Goal: Task Accomplishment & Management: Use online tool/utility

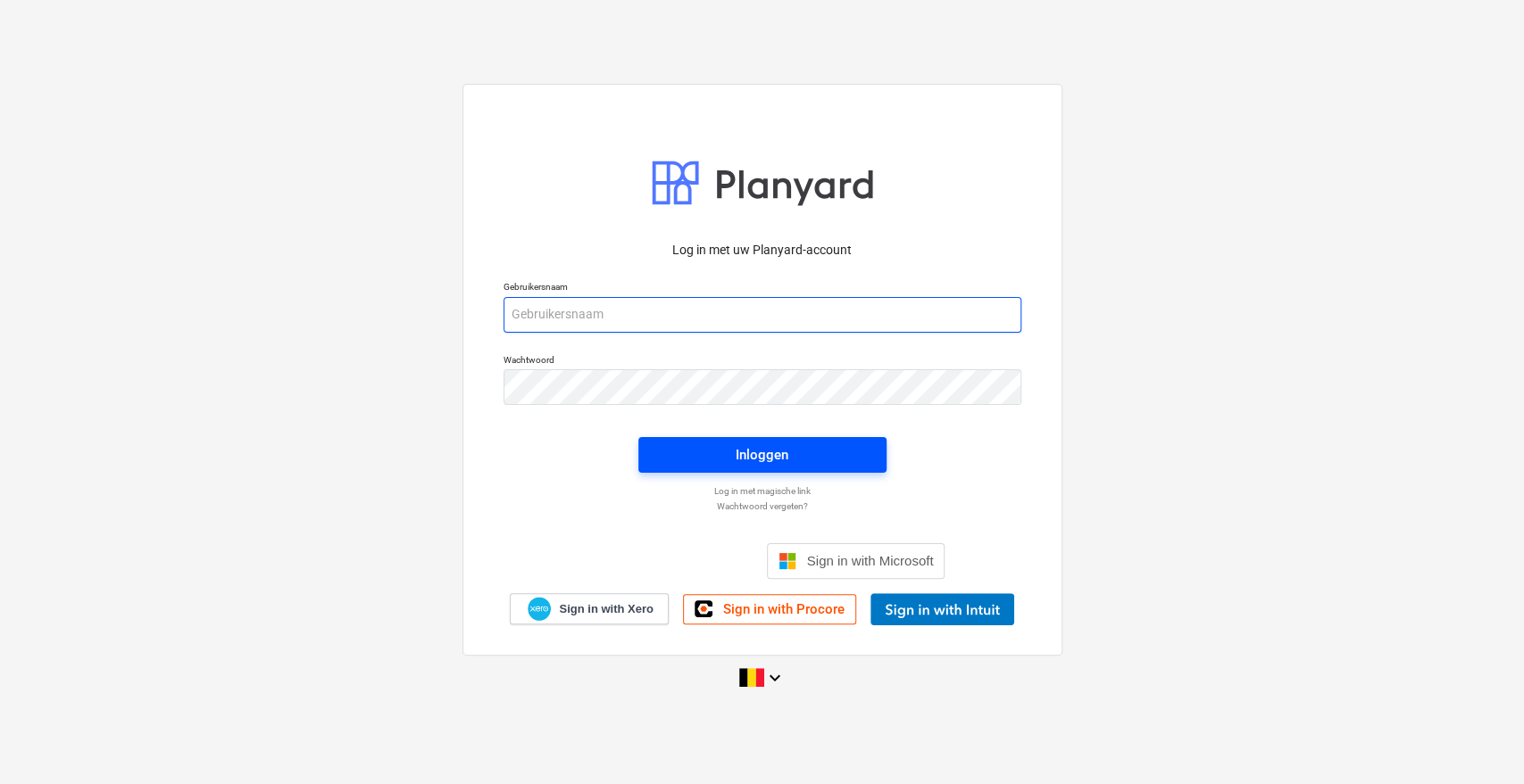
type input "[PERSON_NAME][EMAIL_ADDRESS][DOMAIN_NAME]"
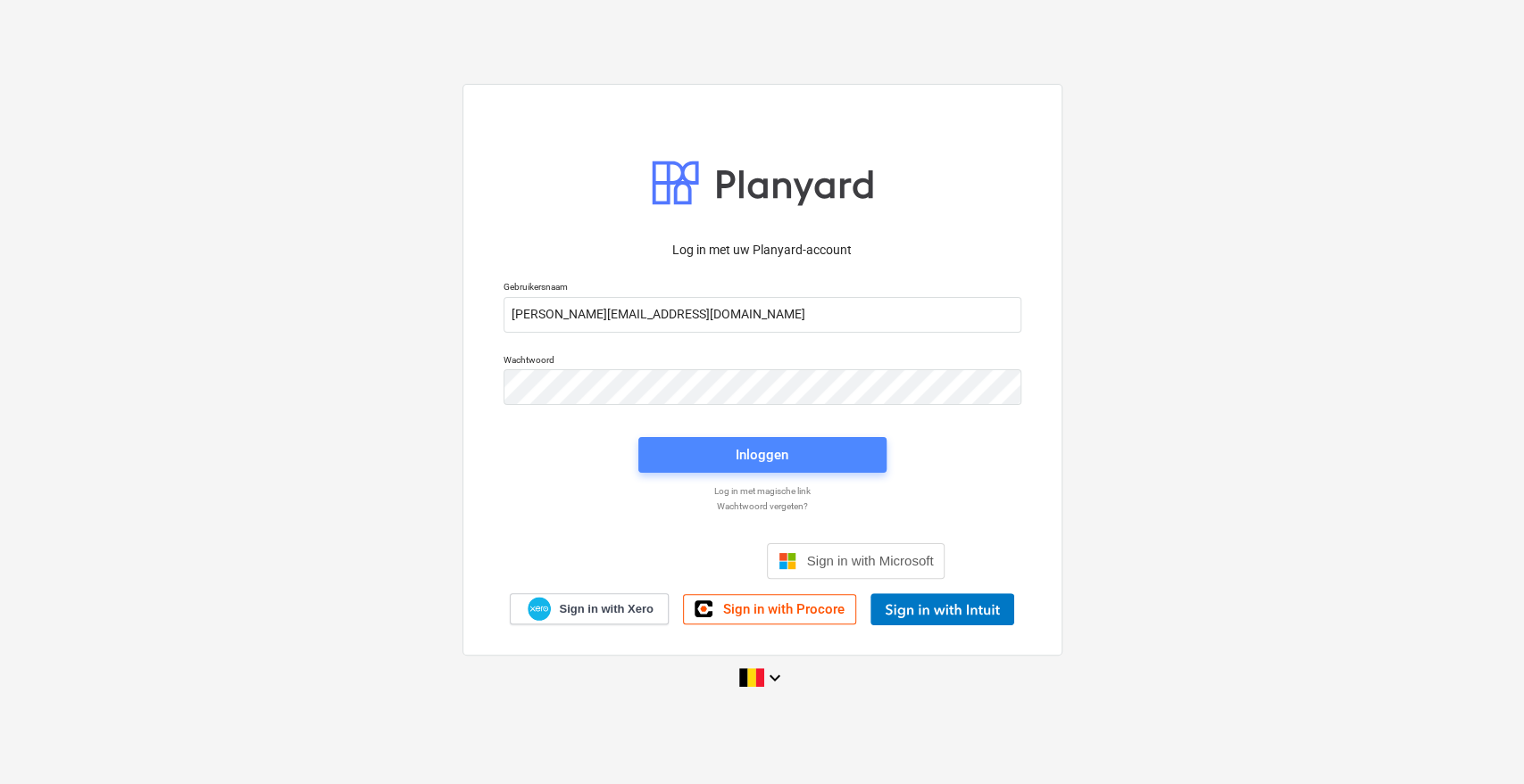
click at [748, 460] on div "Inloggen" at bounding box center [762, 455] width 52 height 23
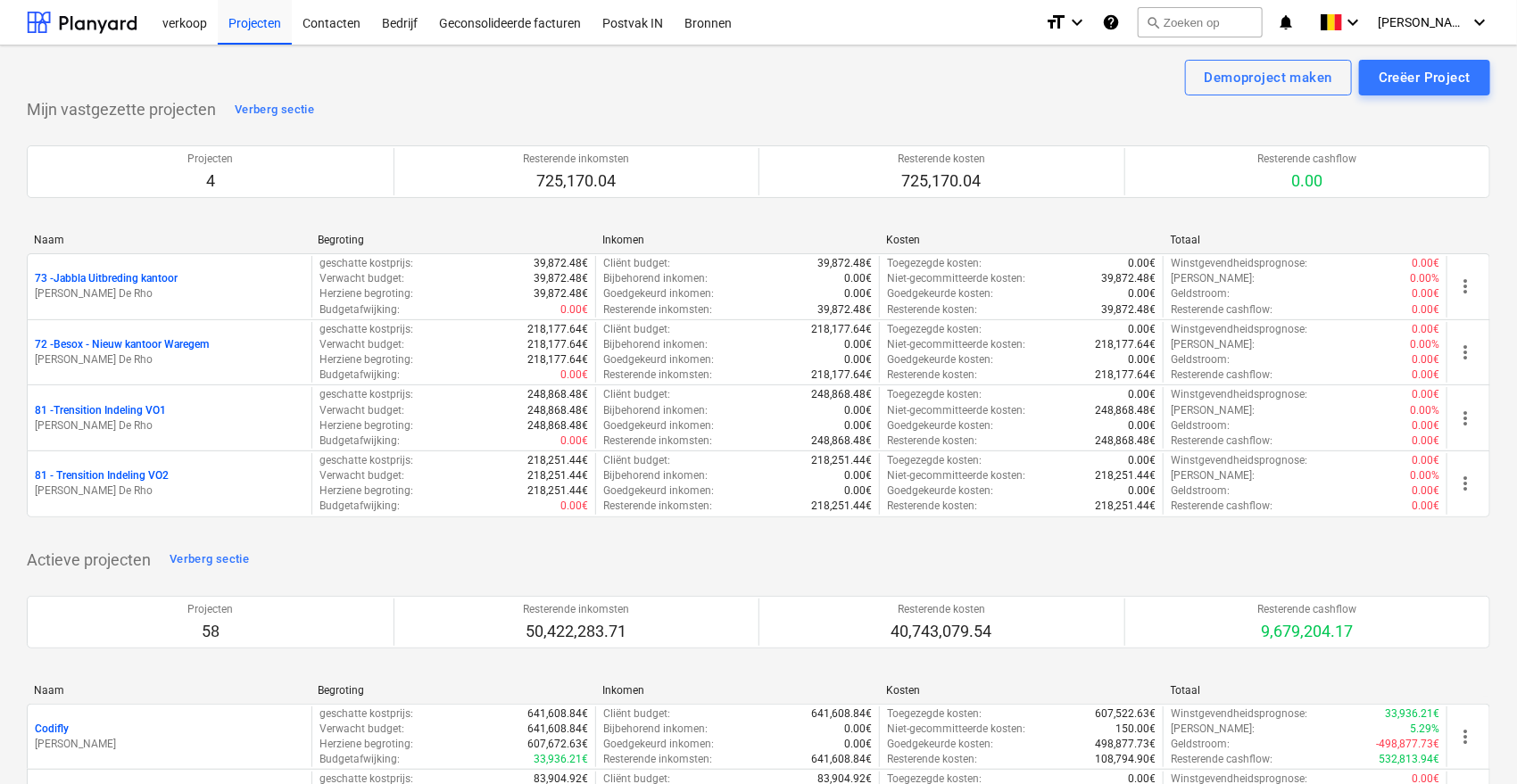
click at [129, 342] on p "72 - Besox - Nieuw kantoor Waregem" at bounding box center [122, 345] width 174 height 15
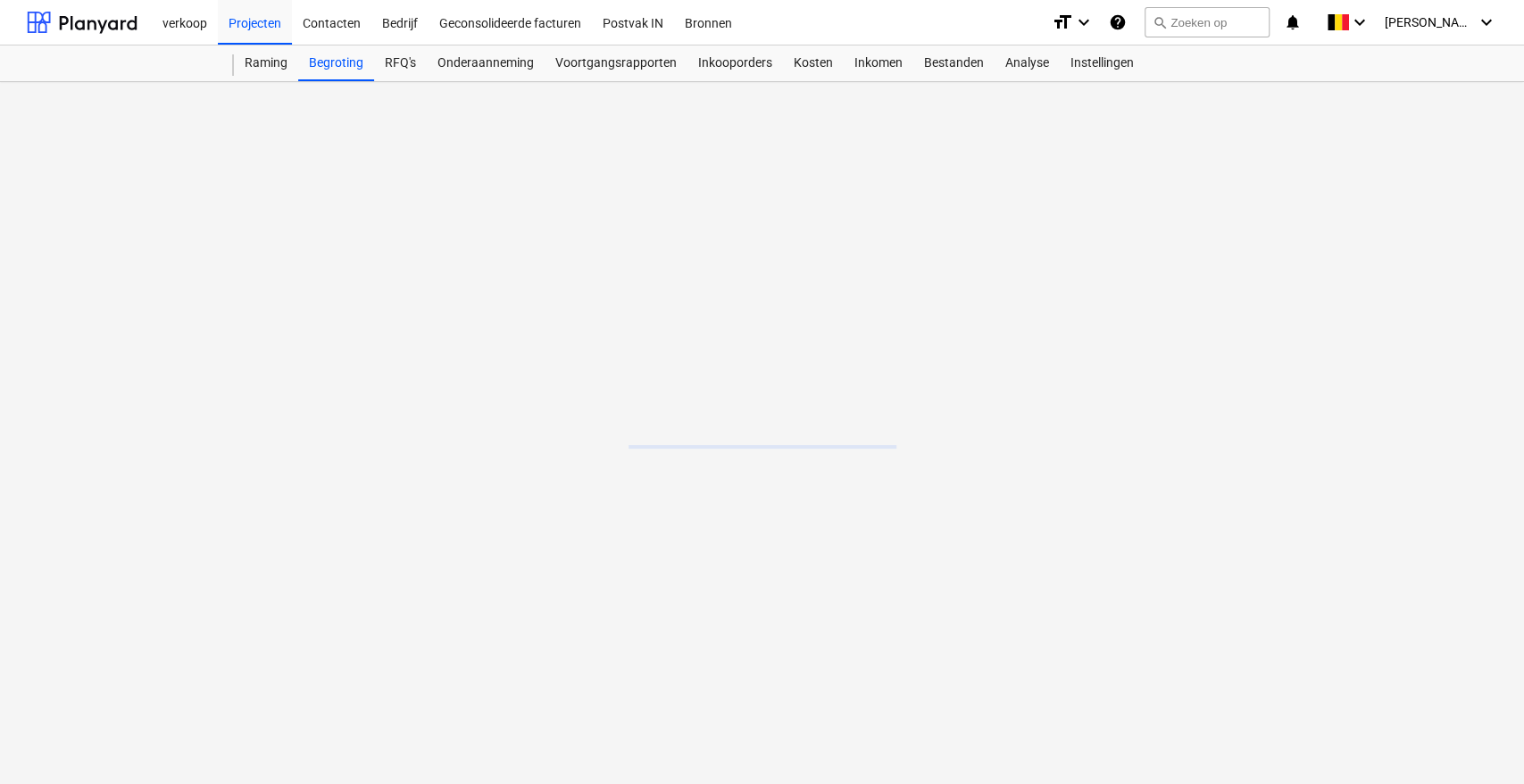
click at [129, 342] on main at bounding box center [762, 433] width 1524 height 702
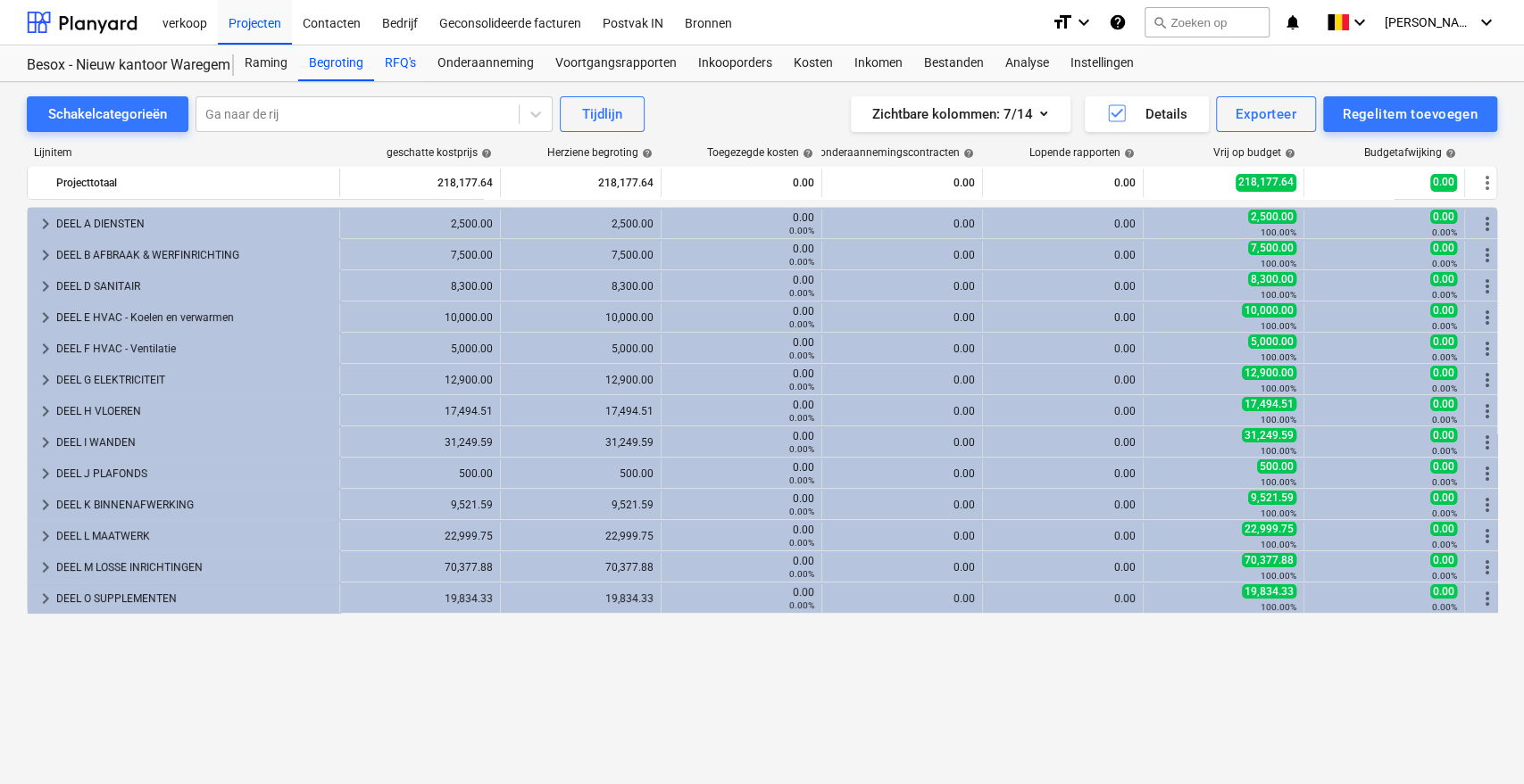
click at [400, 68] on div "RFQ's" at bounding box center [400, 64] width 52 height 36
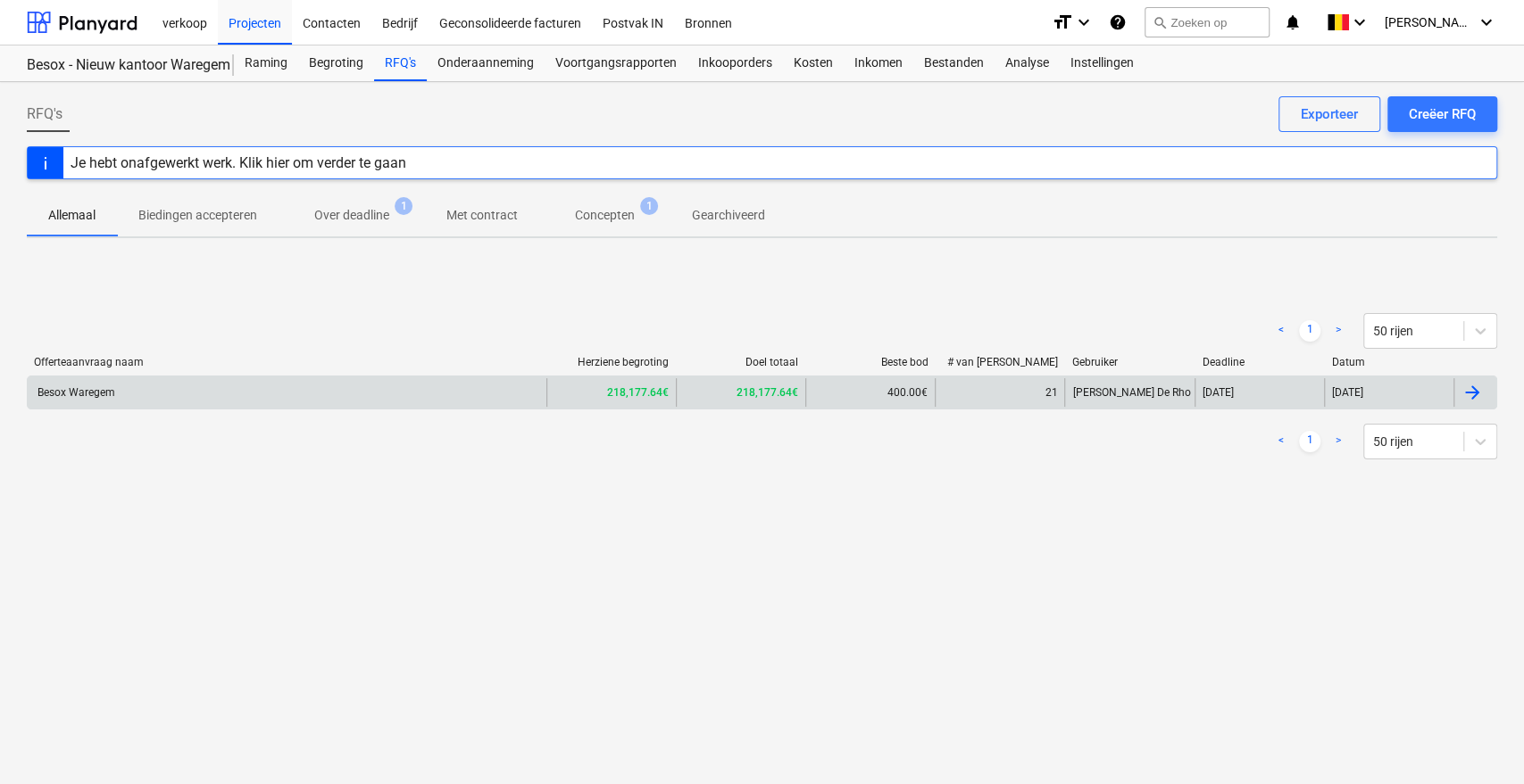
click at [624, 403] on div "218,177.64€" at bounding box center [611, 392] width 129 height 29
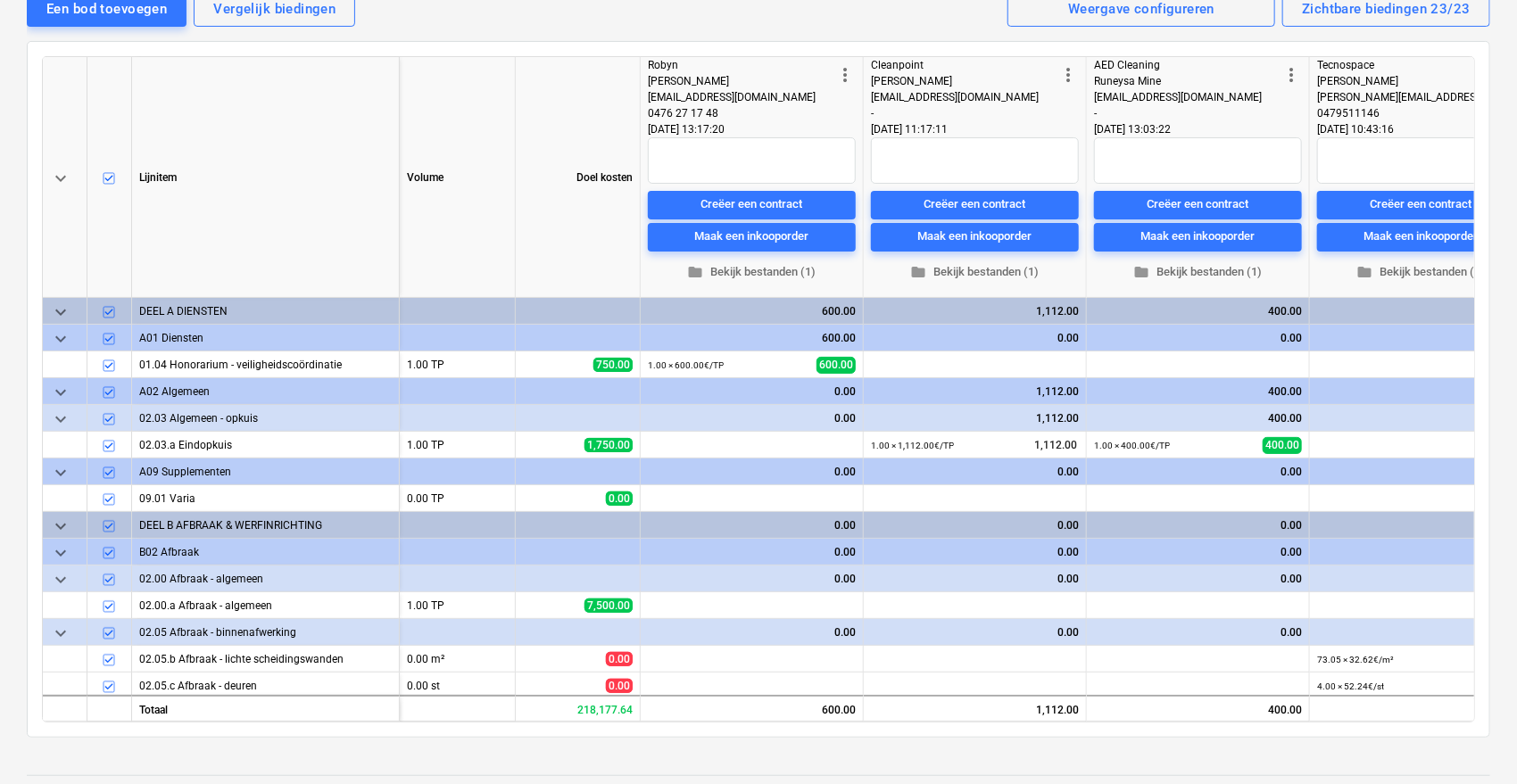
type textarea "x"
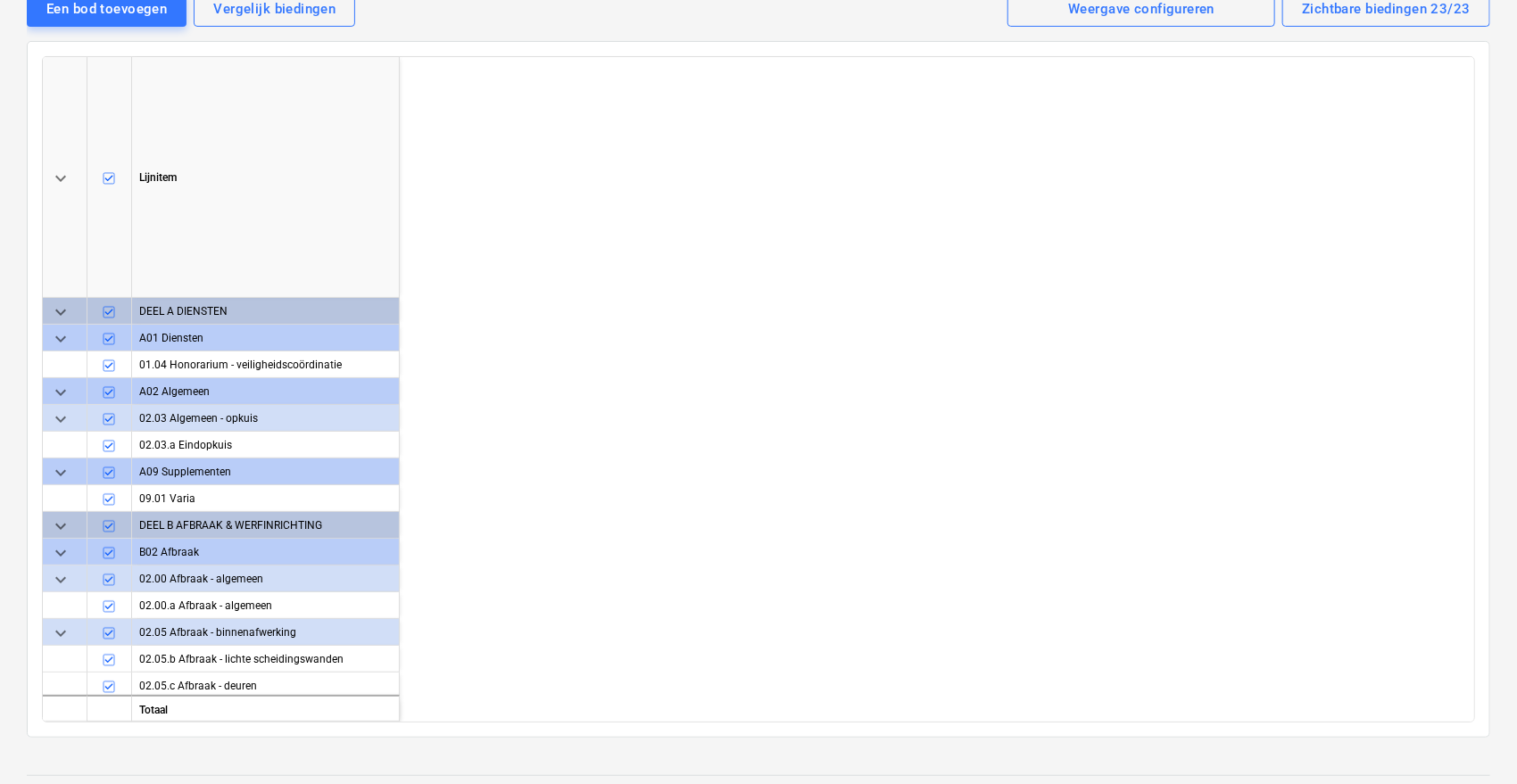
scroll to position [0, 4669]
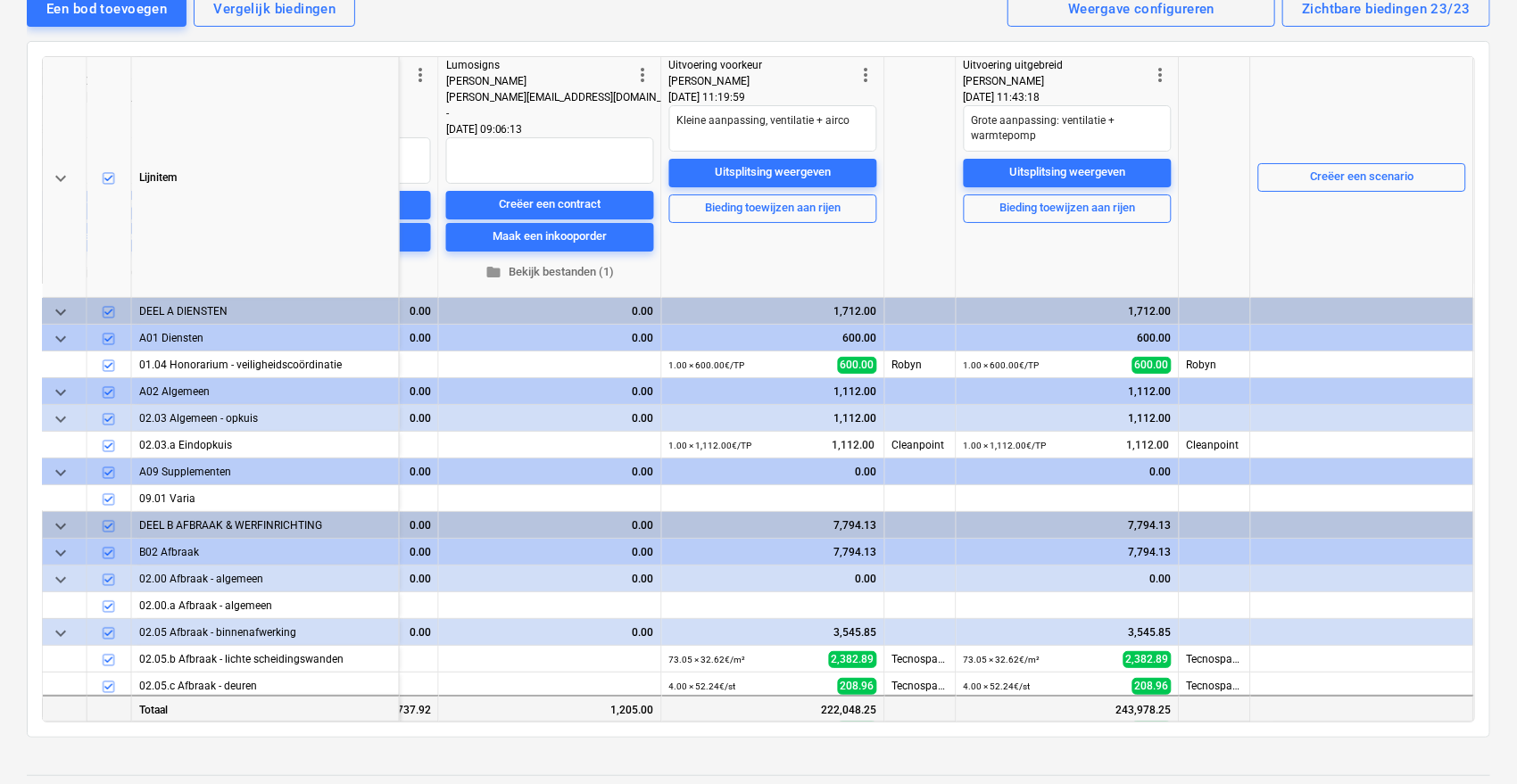
drag, startPoint x: 1329, startPoint y: 720, endPoint x: 1273, endPoint y: 713, distance: 56.4
click at [1273, 713] on div "keyboard_arrow_down Lijnitem more_vert Ortaldrape [PERSON_NAME] [EMAIL_ADDRESS]…" at bounding box center [758, 389] width 1433 height 666
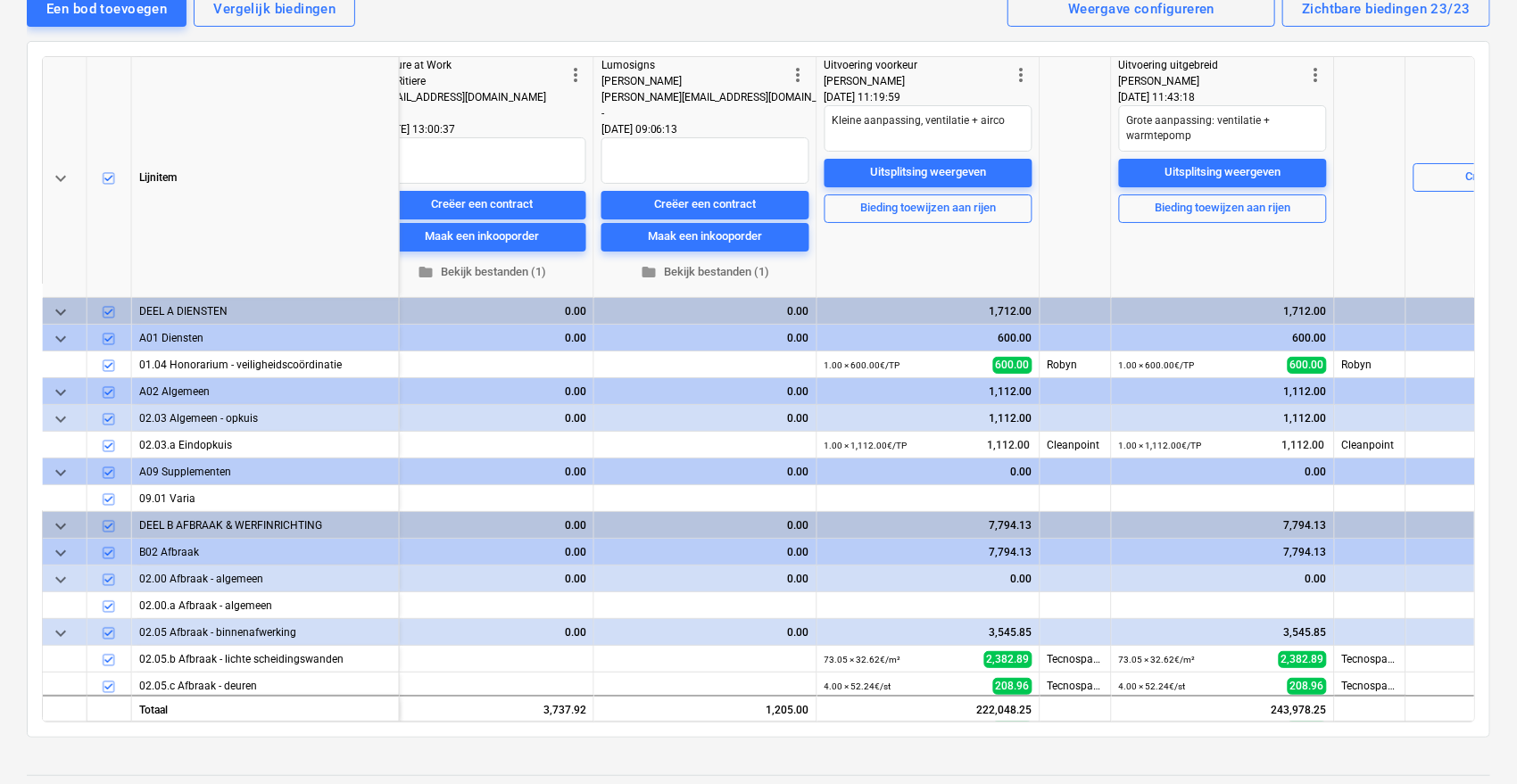
scroll to position [0, 4482]
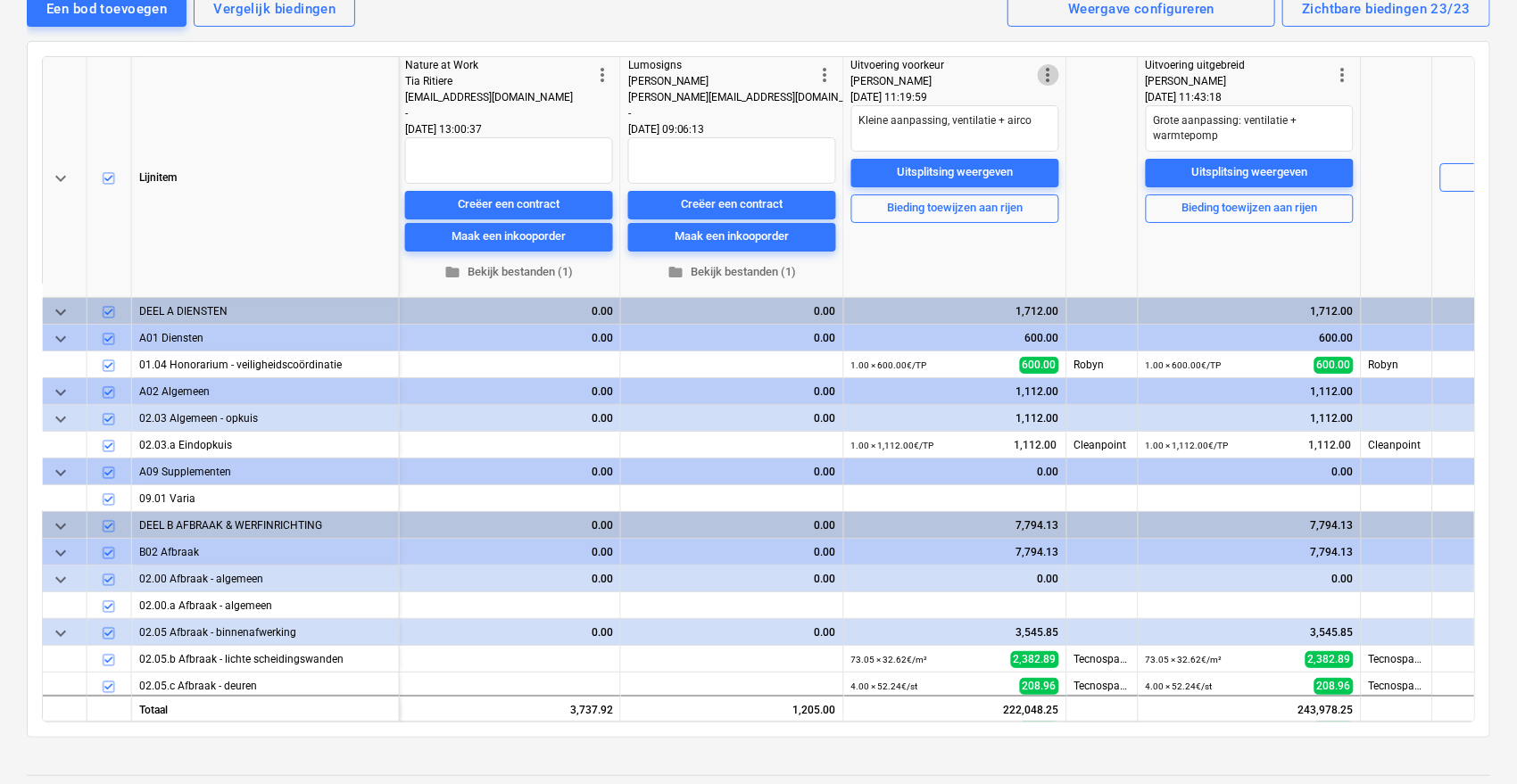
click at [1049, 78] on span "more_vert" at bounding box center [1048, 75] width 21 height 21
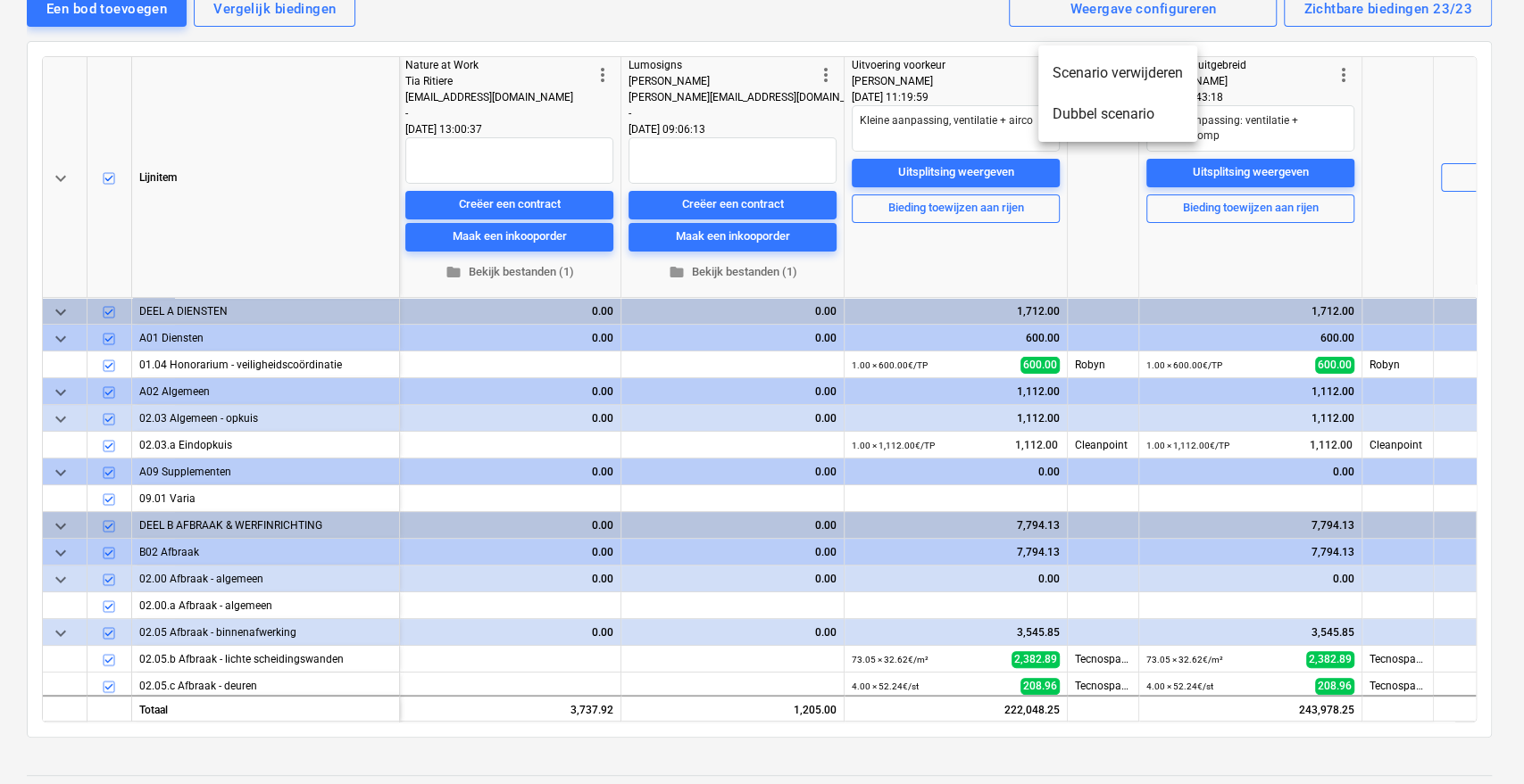
click at [960, 271] on div at bounding box center [762, 392] width 1524 height 784
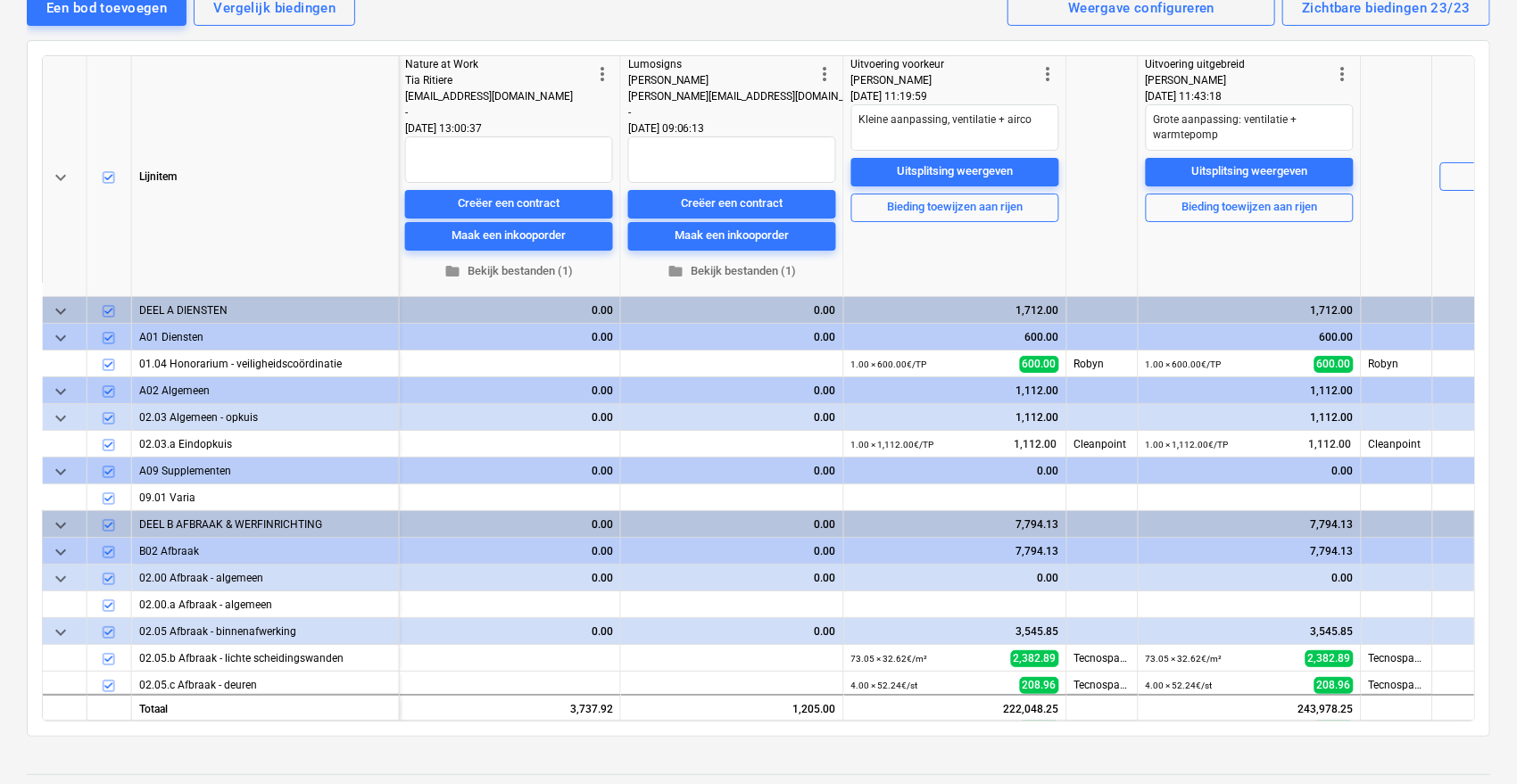
scroll to position [207, 0]
click at [1342, 70] on span "more_vert" at bounding box center [1343, 75] width 21 height 21
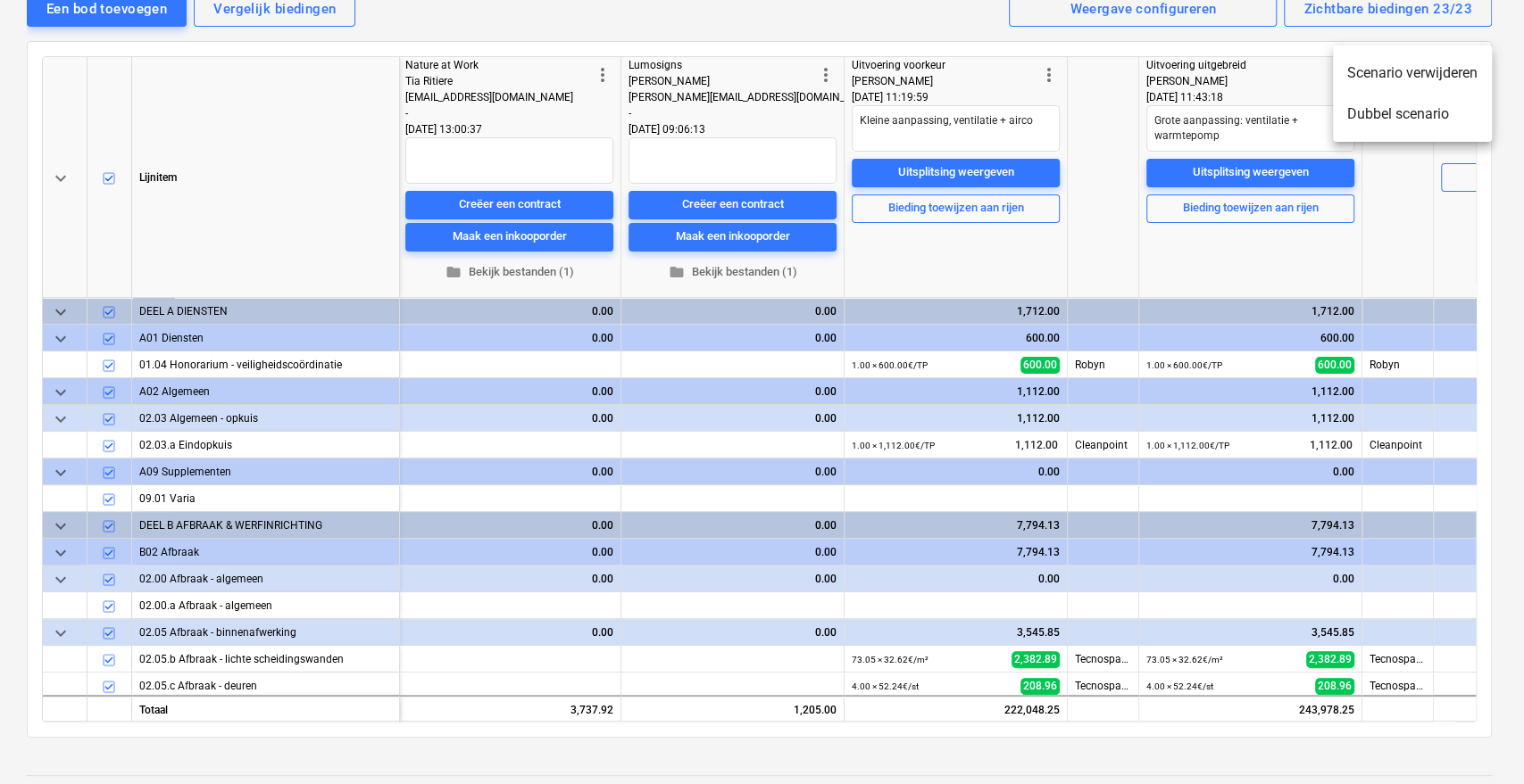
click at [1265, 301] on div at bounding box center [762, 392] width 1524 height 784
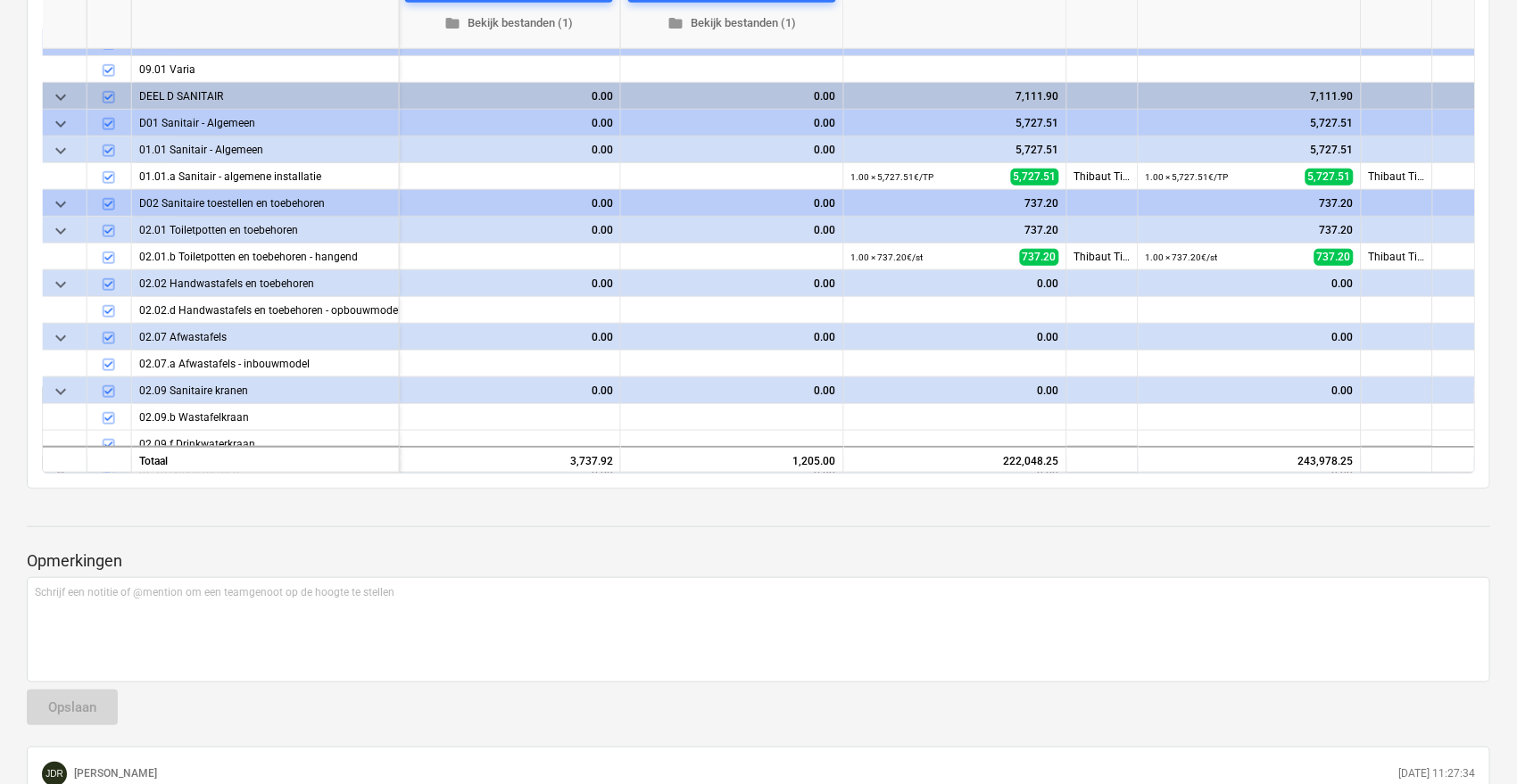
scroll to position [560, 4482]
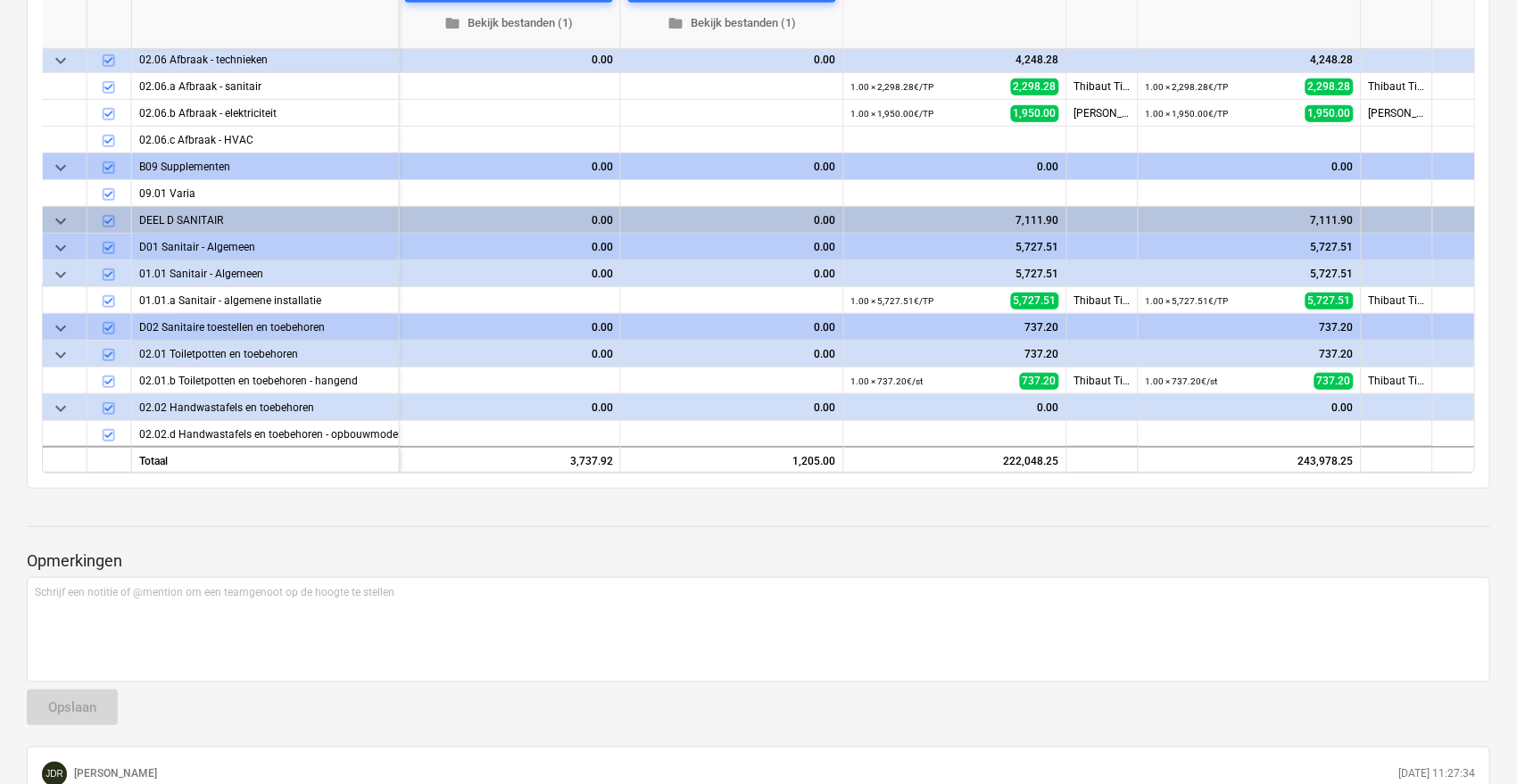
type textarea "x"
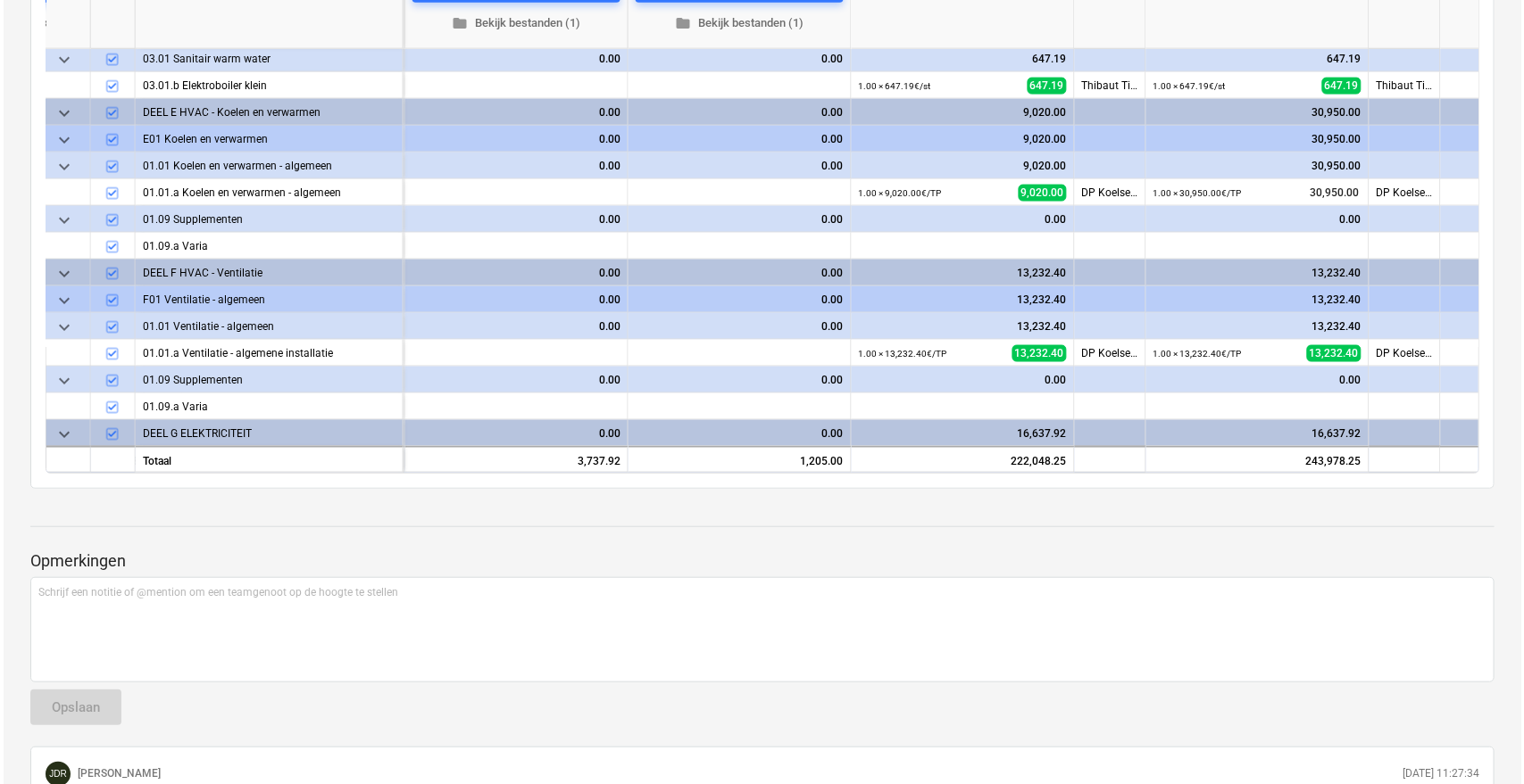
scroll to position [1035, 4479]
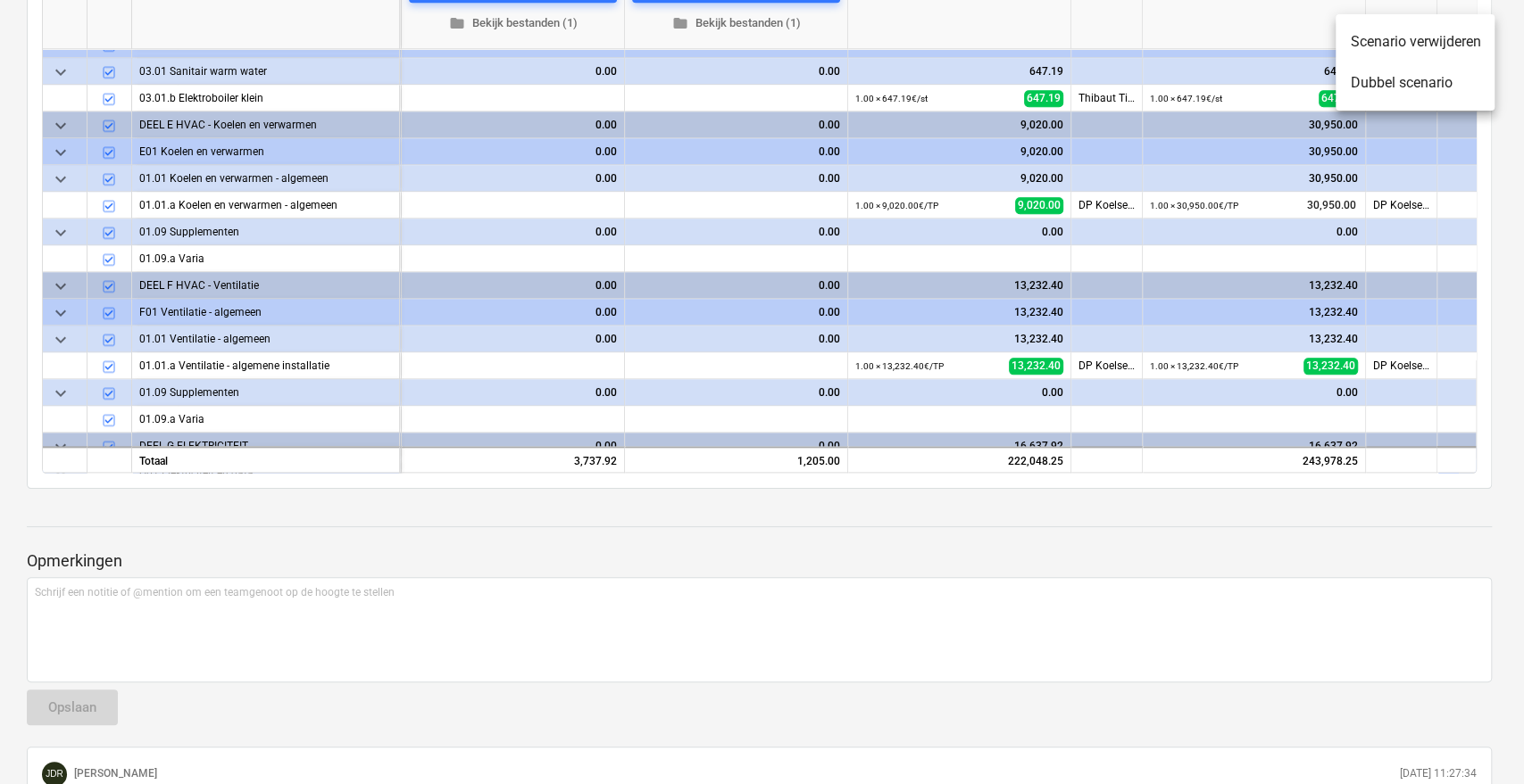
click at [1100, 551] on div at bounding box center [762, 392] width 1524 height 784
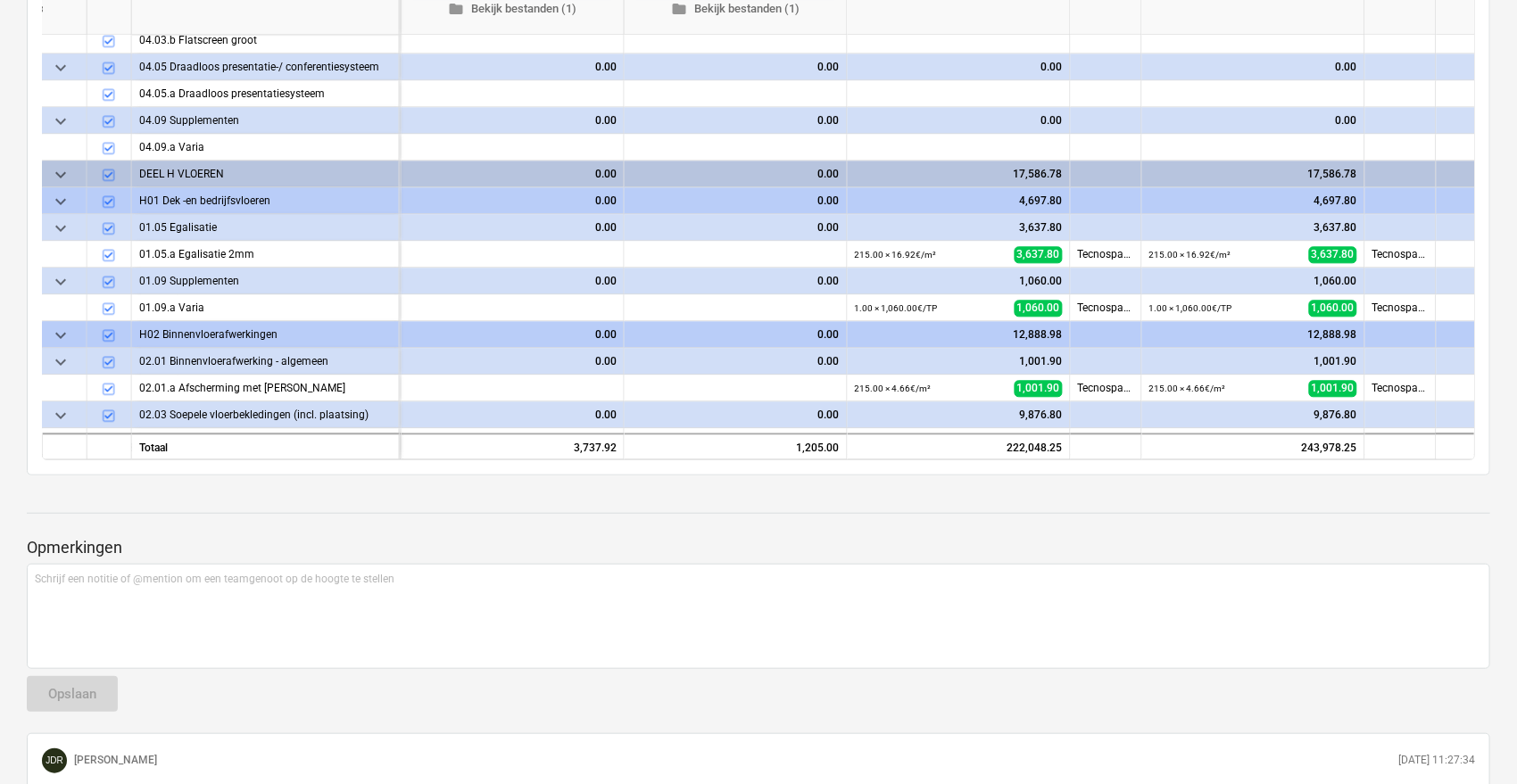
scroll to position [1872, 4478]
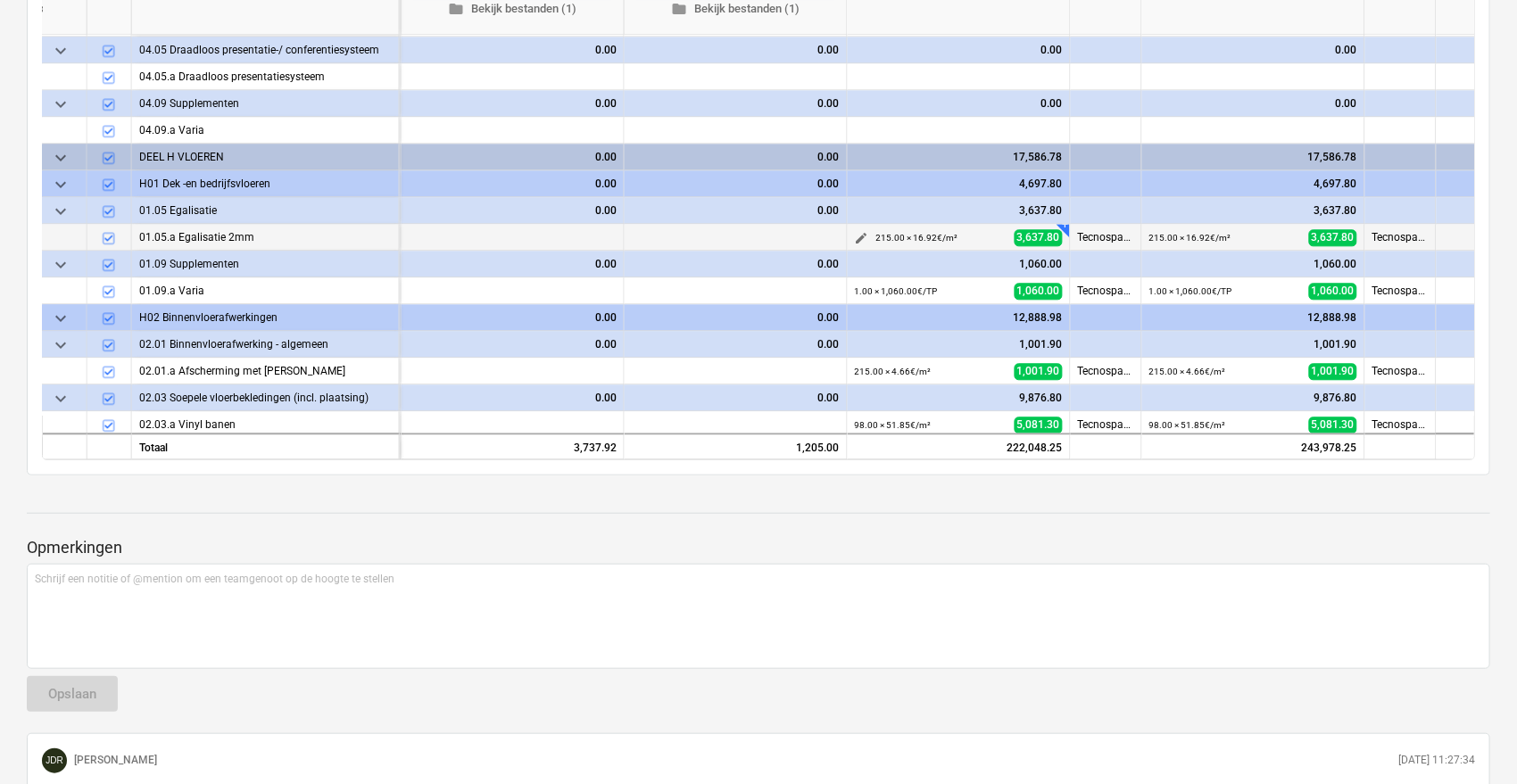
click at [970, 241] on div "215.00 × 16.92€ / m² 3,637.80" at bounding box center [970, 239] width 187 height 28
click at [958, 206] on div "3,637.80" at bounding box center [959, 211] width 208 height 27
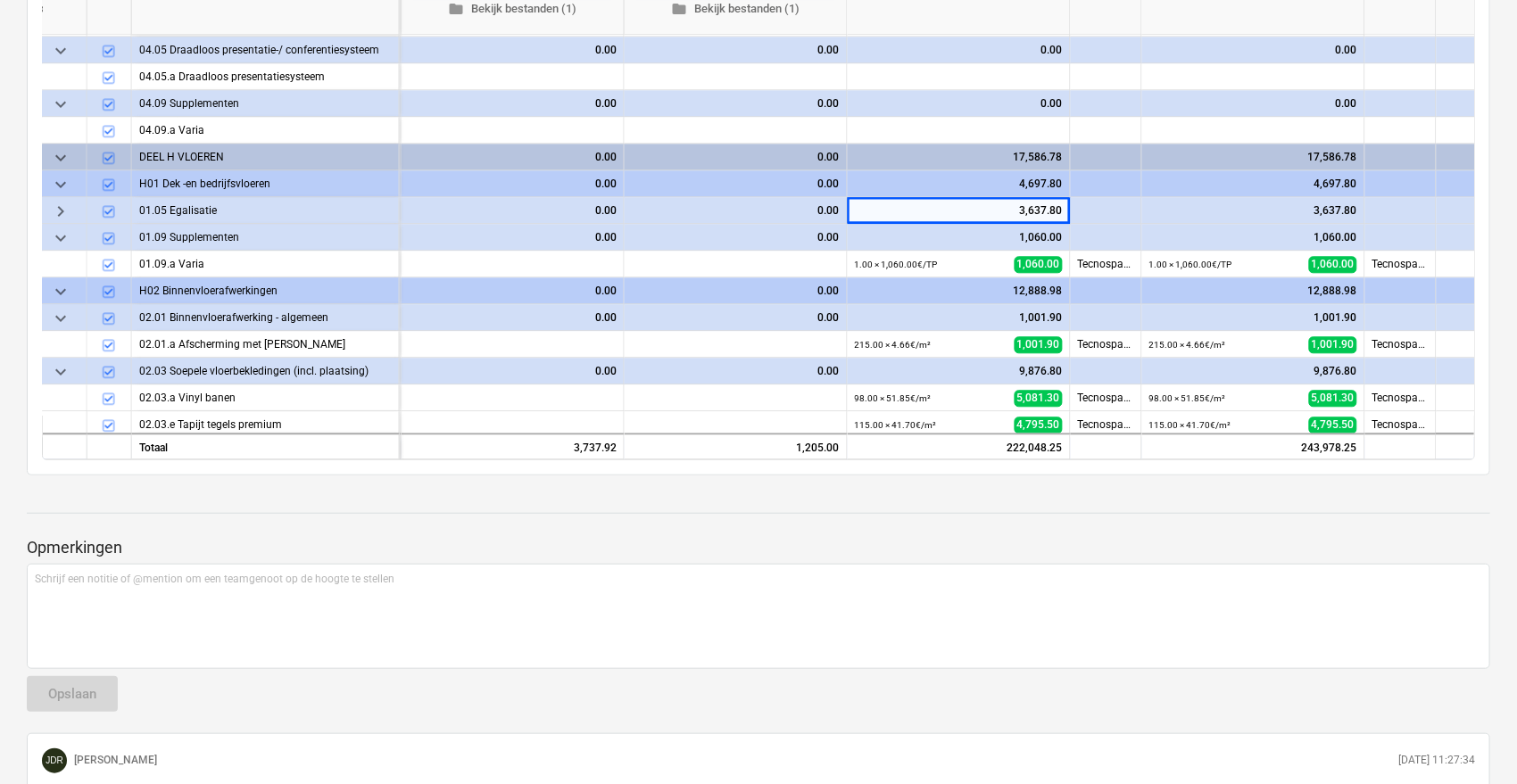
click at [958, 206] on div "3,637.80" at bounding box center [959, 211] width 208 height 27
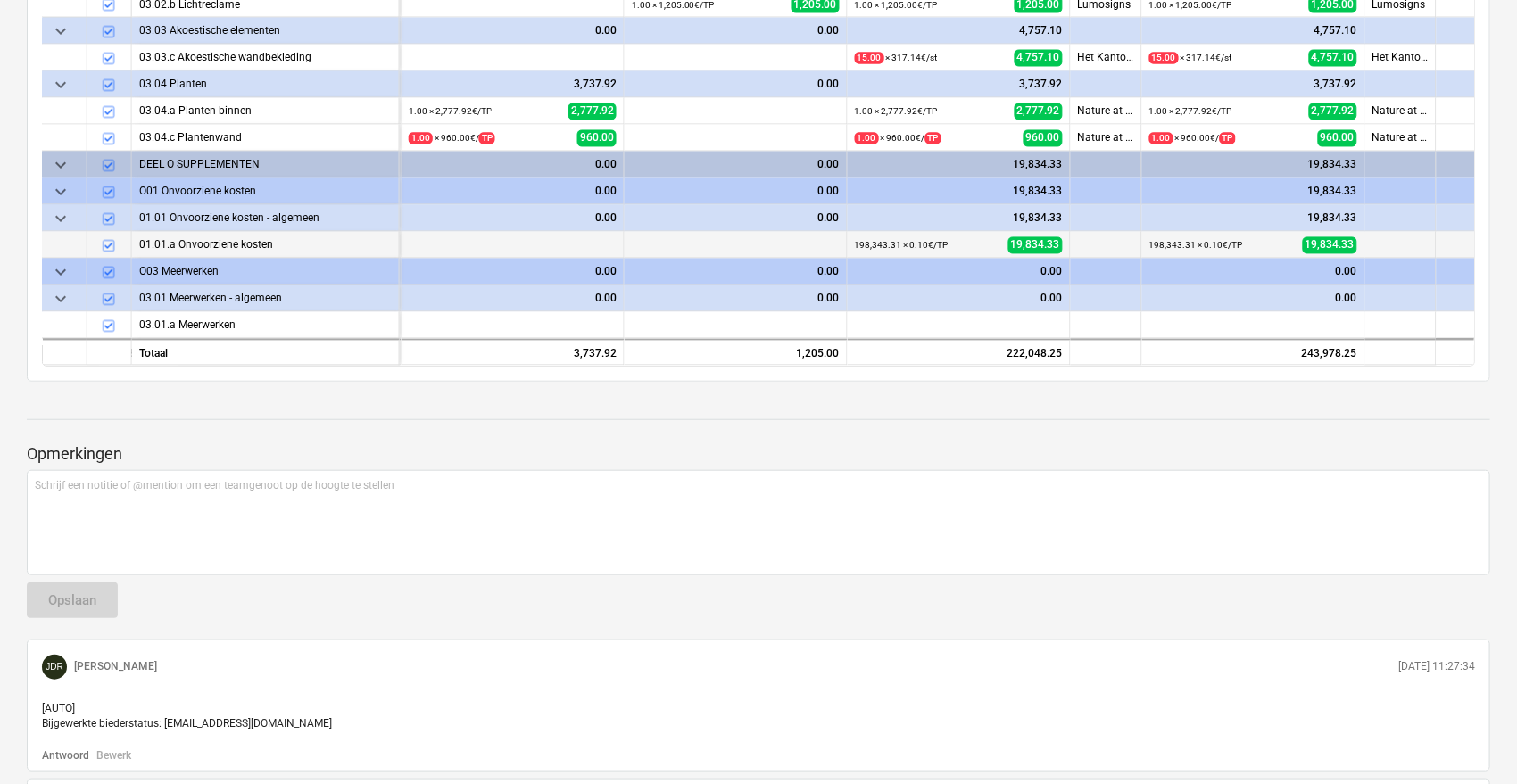
scroll to position [569, 0]
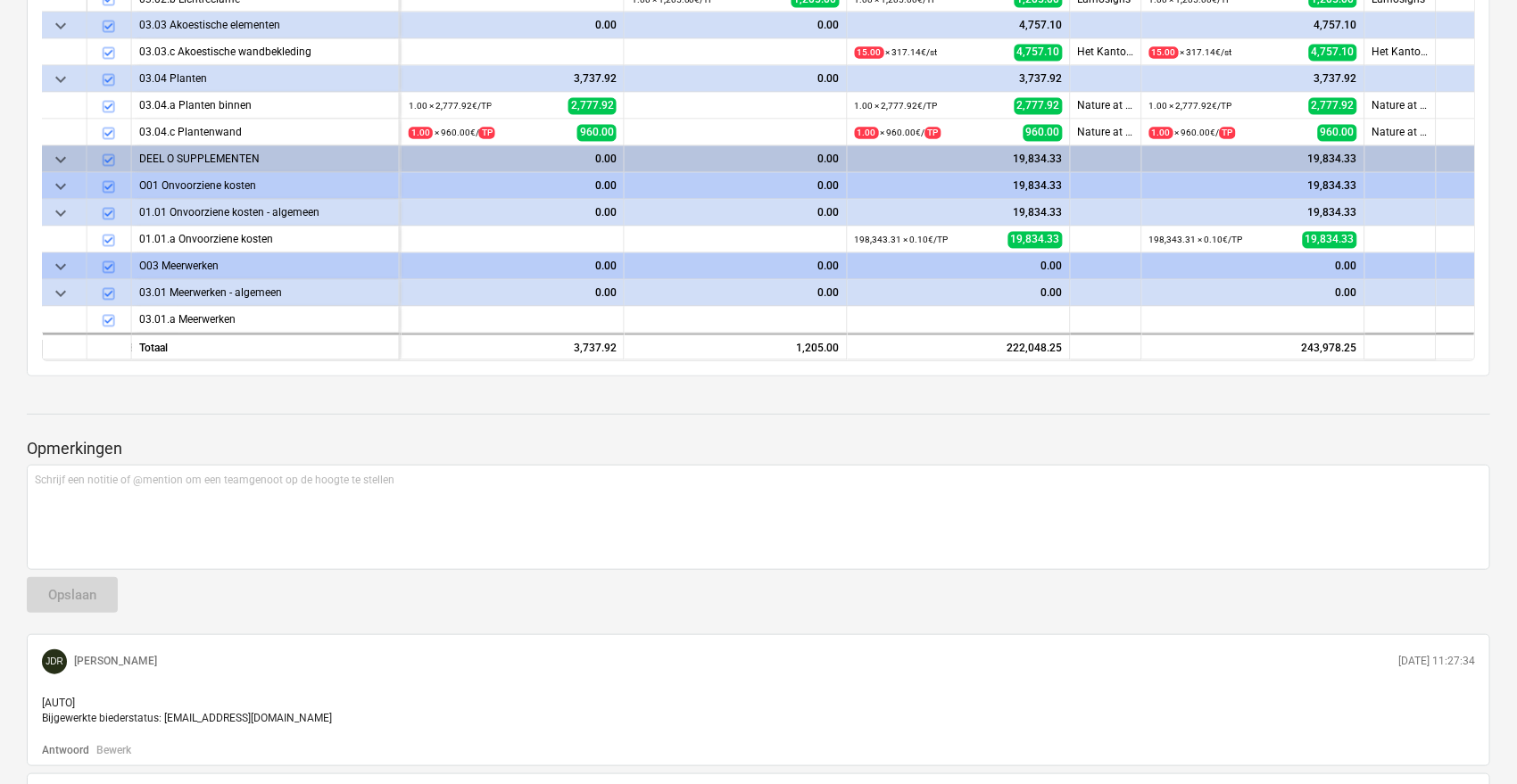
type textarea "x"
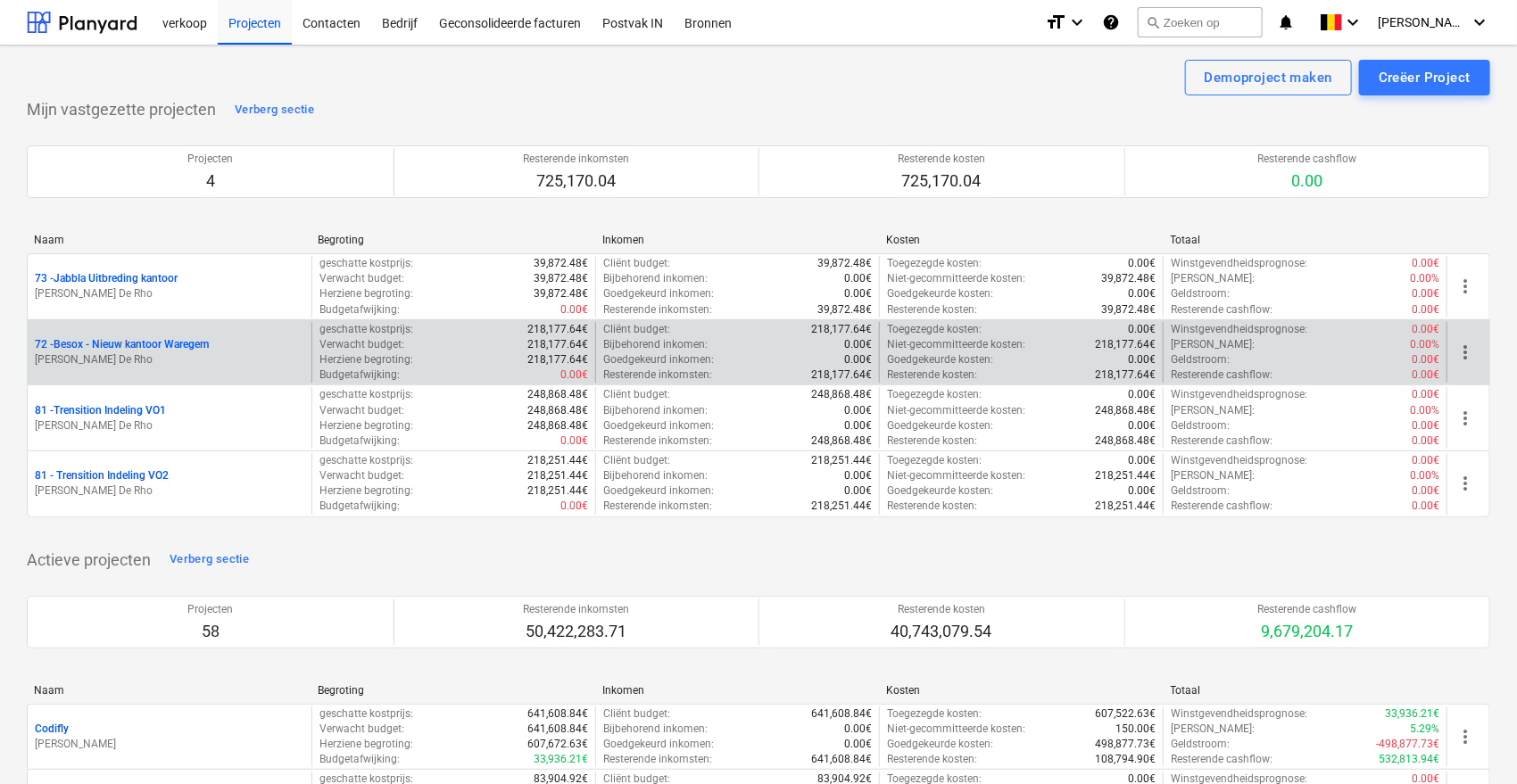
click at [133, 360] on p "[PERSON_NAME] De Rho" at bounding box center [169, 360] width 269 height 15
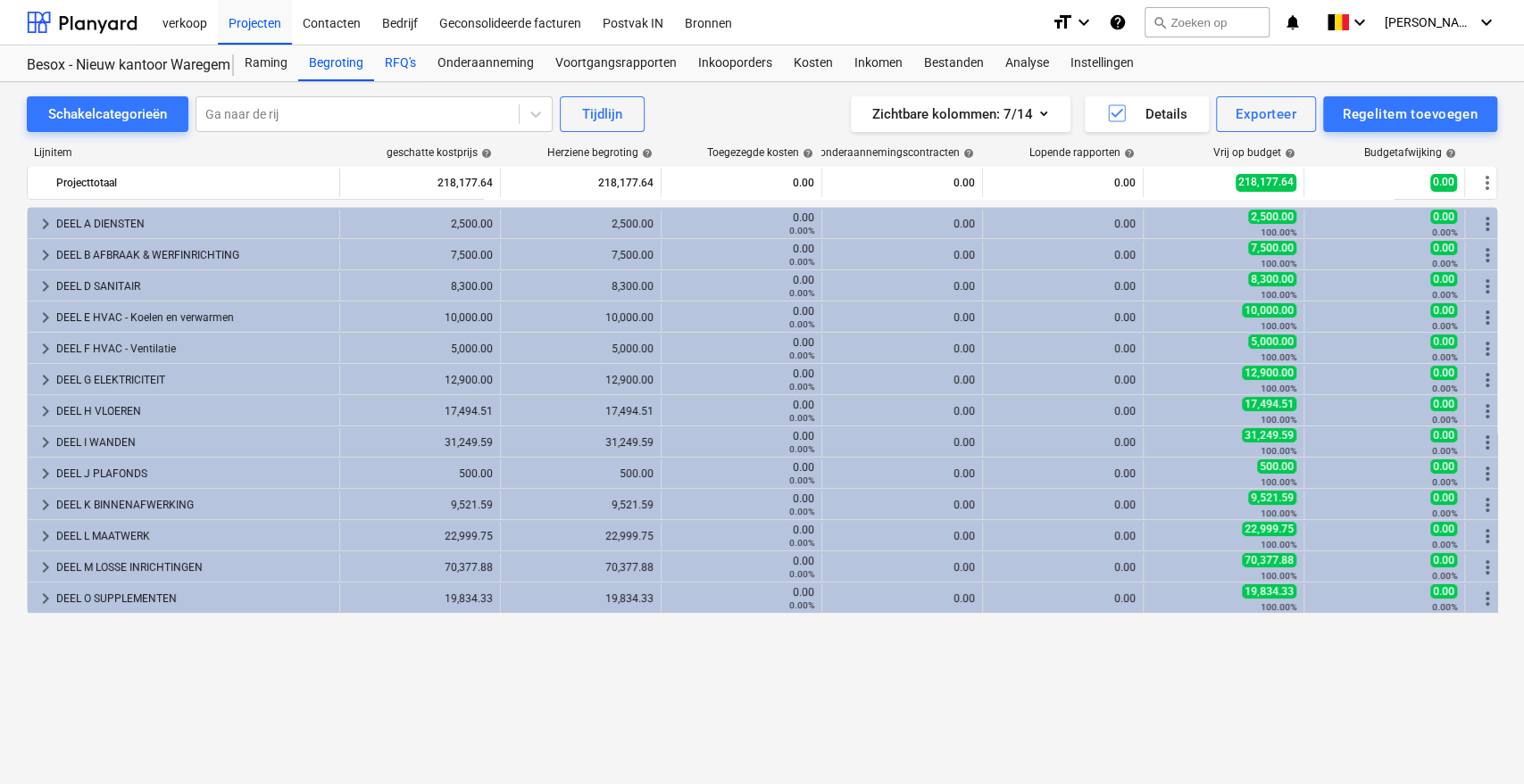
click at [398, 64] on div "RFQ's" at bounding box center [400, 64] width 52 height 36
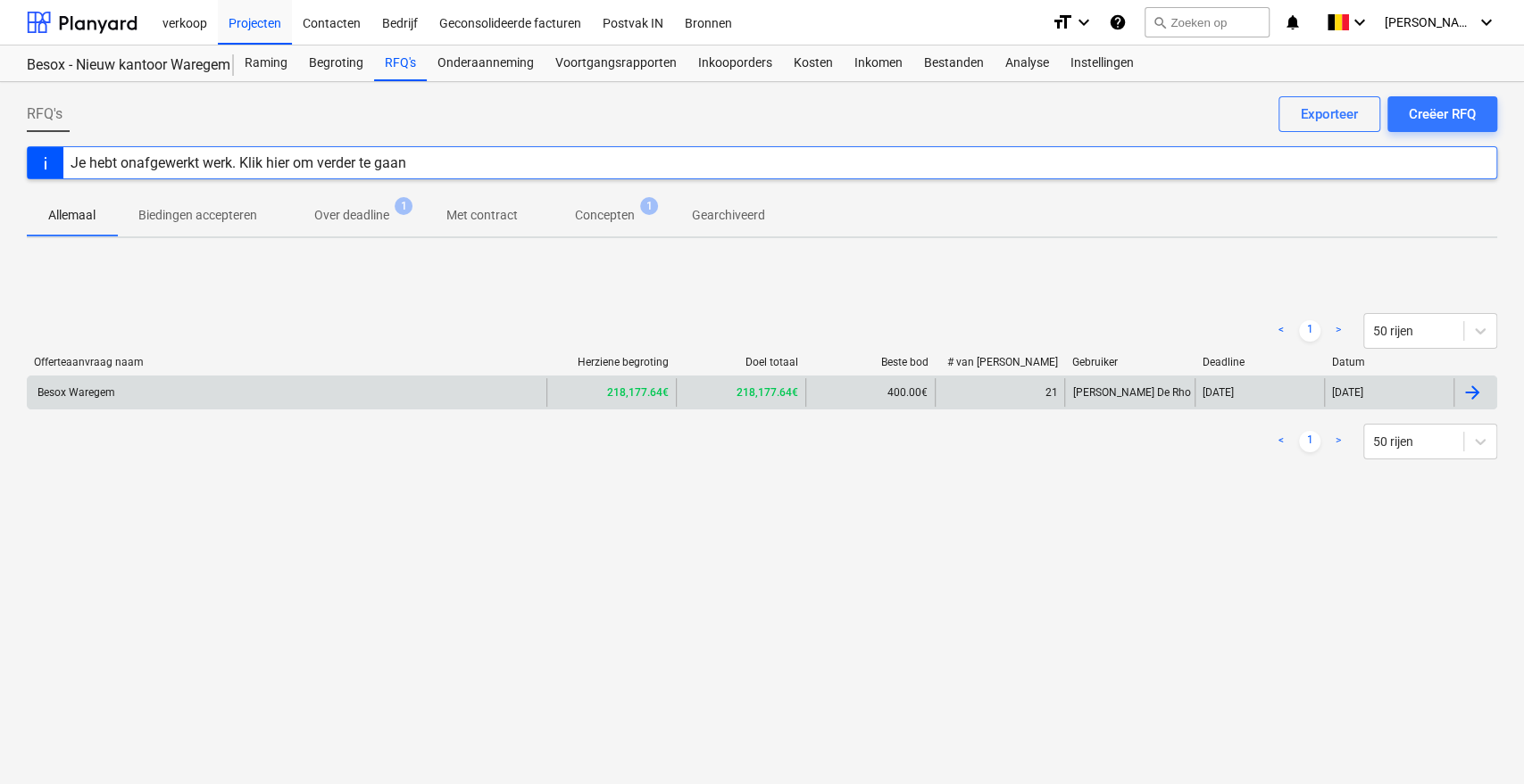
click at [1312, 392] on div "[DATE]" at bounding box center [1259, 392] width 129 height 29
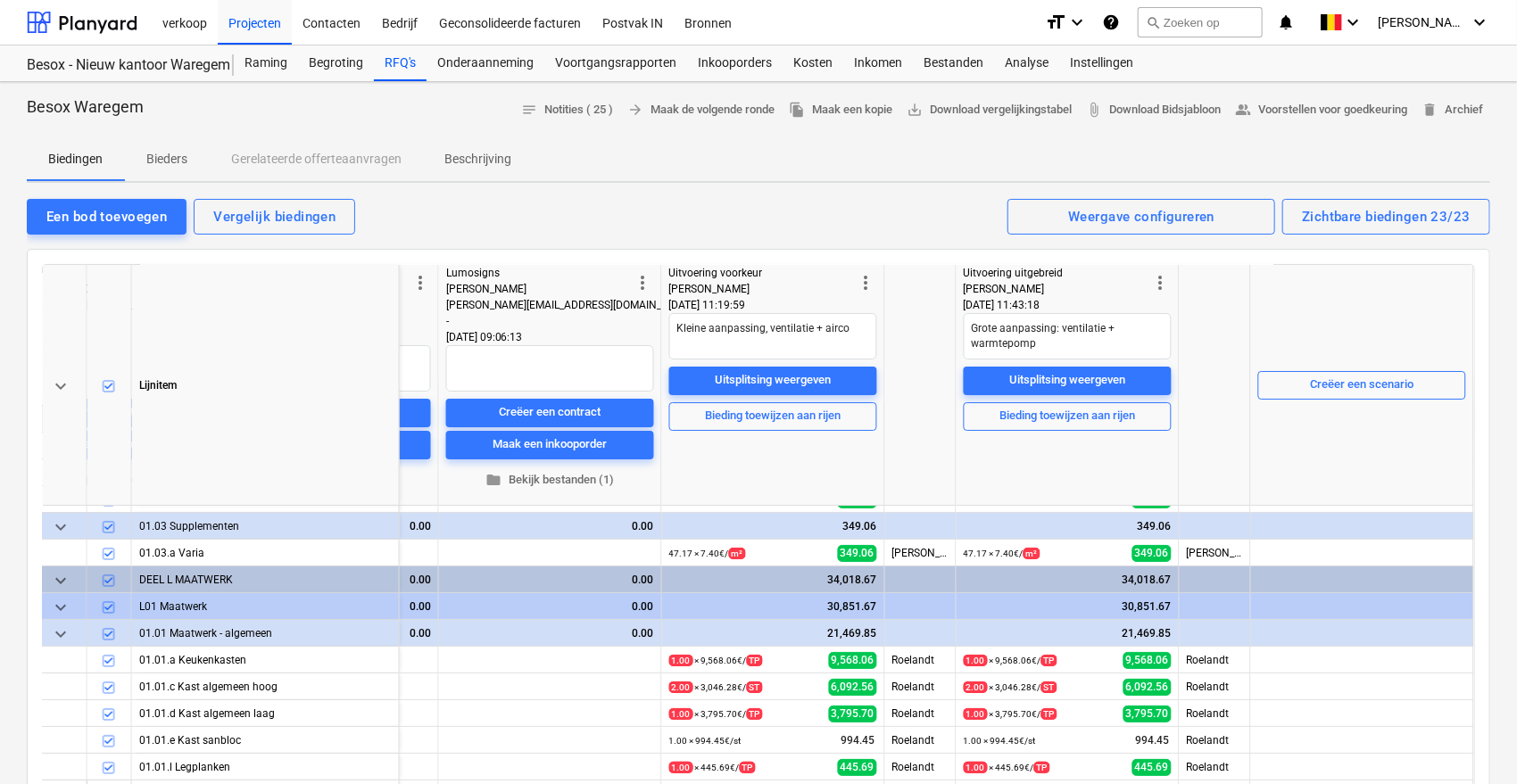
scroll to position [3400, 4669]
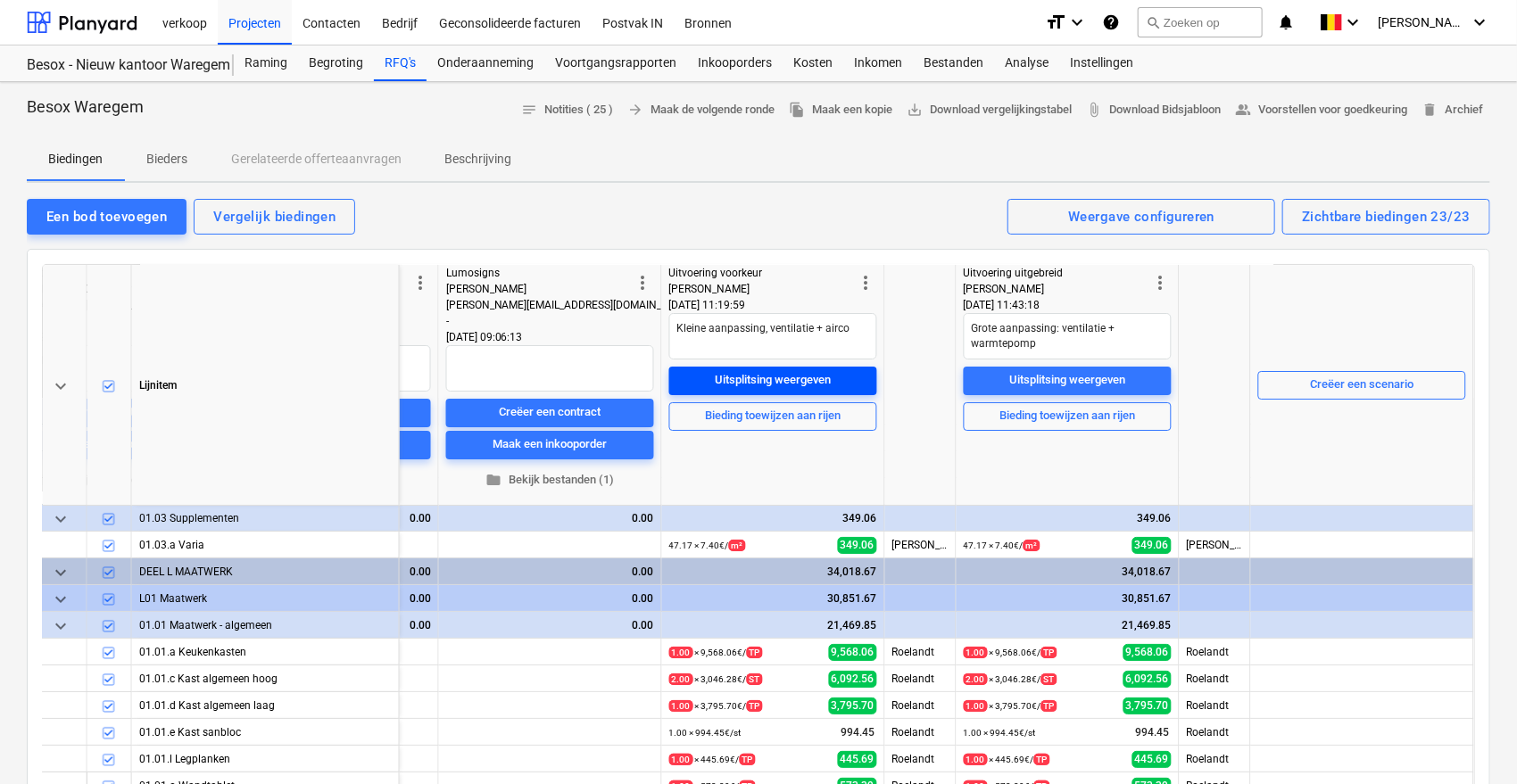
click at [785, 384] on div "Uitsplitsing weergeven" at bounding box center [774, 380] width 116 height 21
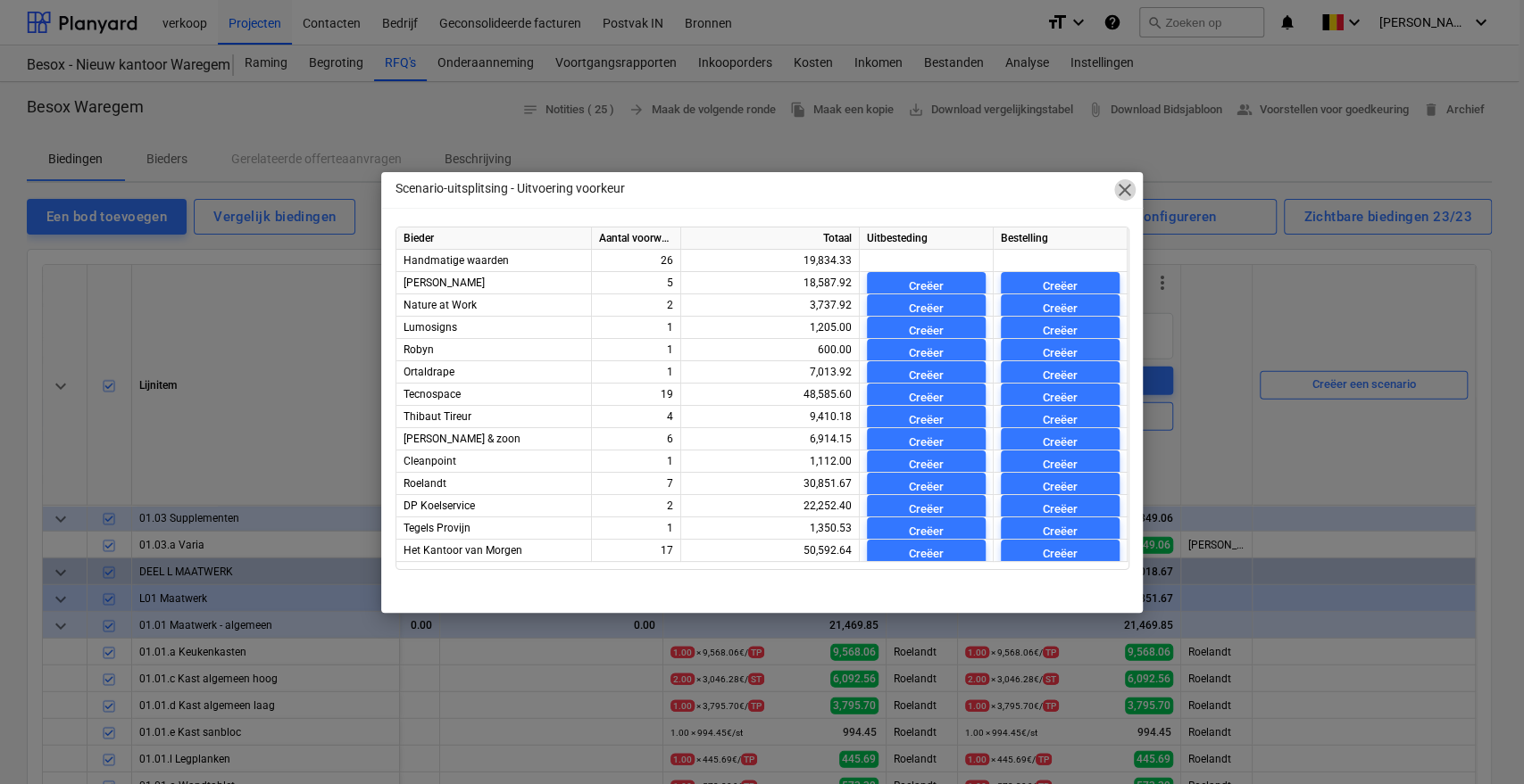
click at [1123, 198] on span "close" at bounding box center [1125, 190] width 22 height 21
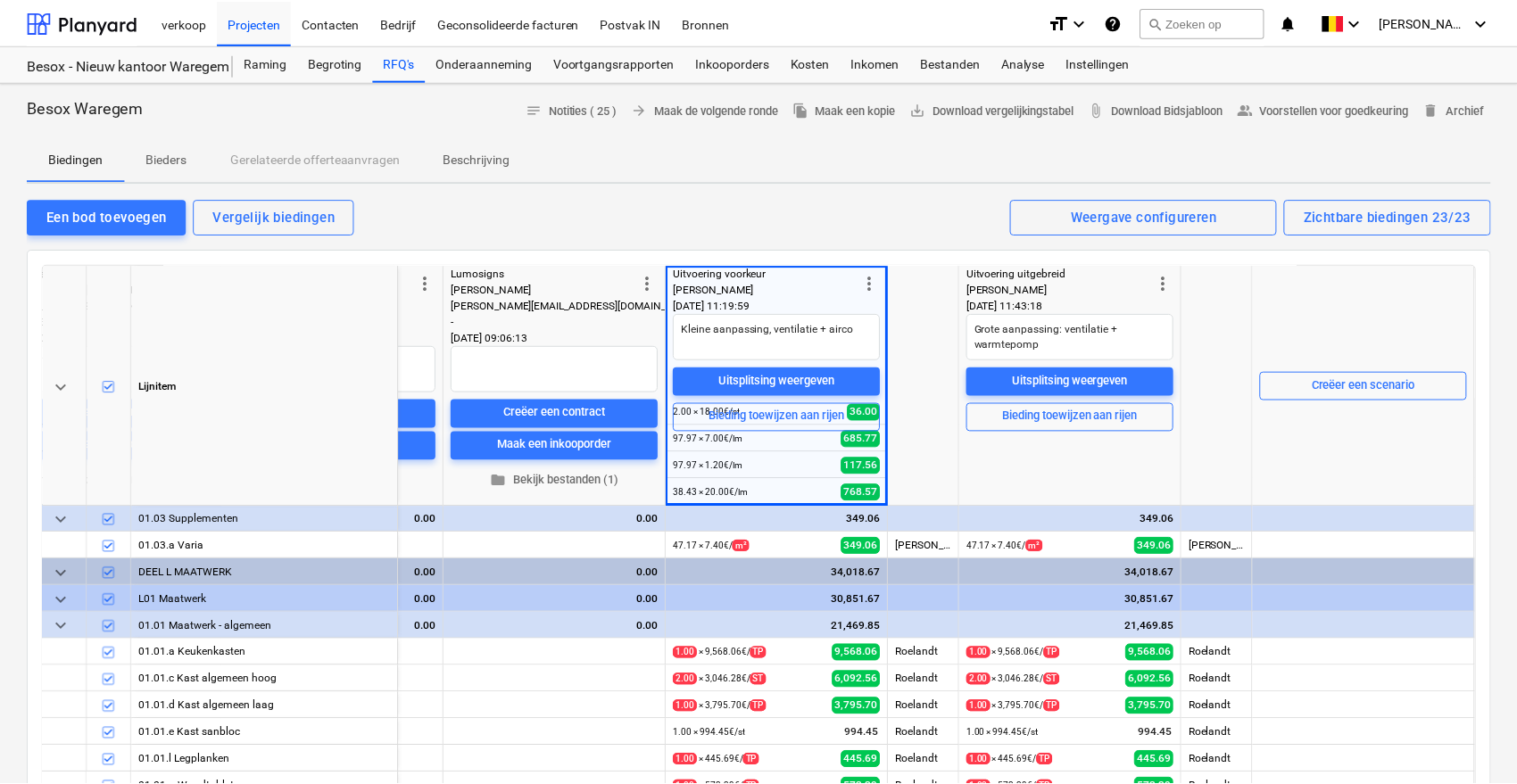
scroll to position [3400, 4662]
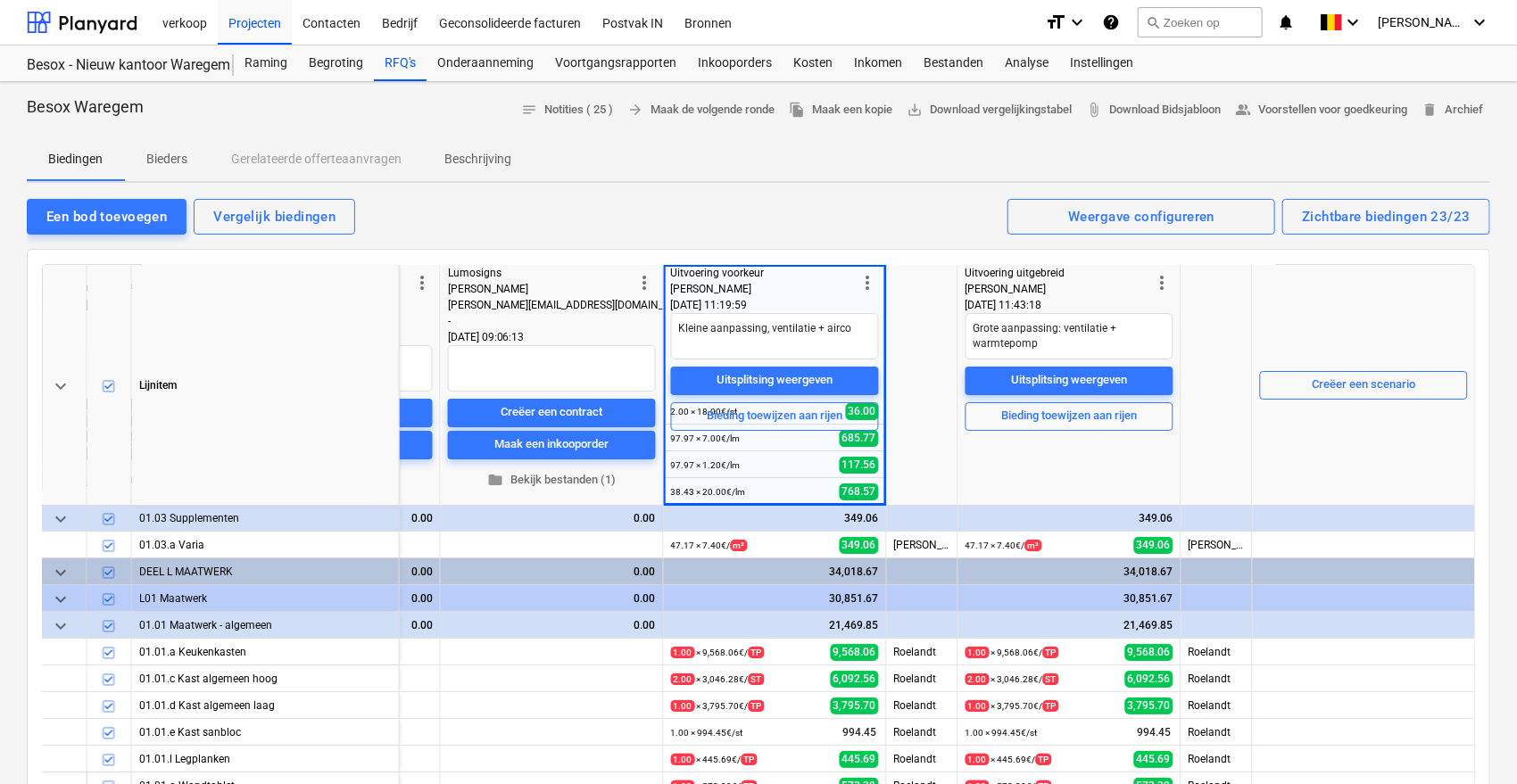
click at [934, 206] on div "Een bod toevoegen Vergelijk biedingen Zichtbare biedingen 23/23 Weergave config…" at bounding box center [759, 216] width 1464 height 37
click at [978, 108] on span "save_alt Download vergelijkingstabel" at bounding box center [989, 110] width 165 height 21
type textarea "x"
